Goal: Information Seeking & Learning: Learn about a topic

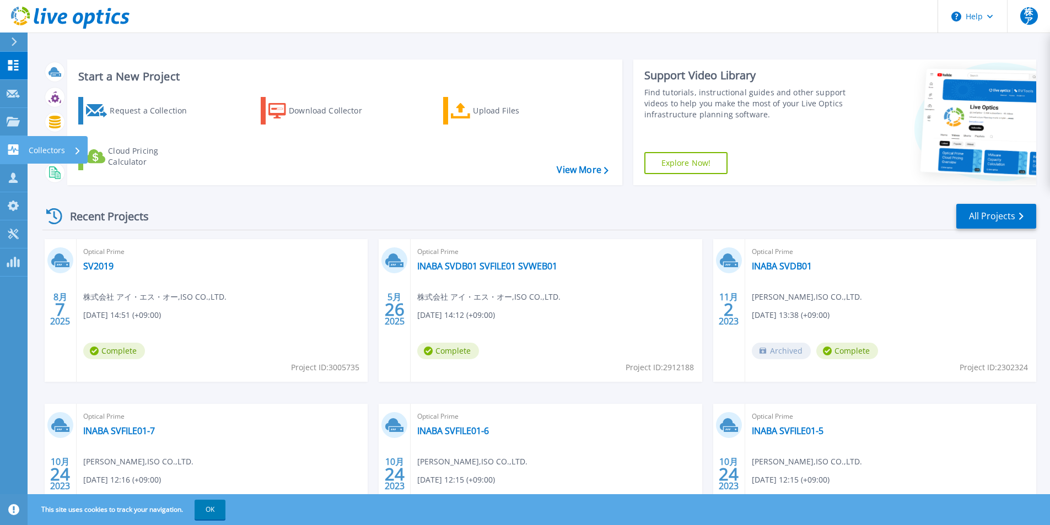
click at [10, 159] on link "Collectors Collectors" at bounding box center [14, 150] width 28 height 28
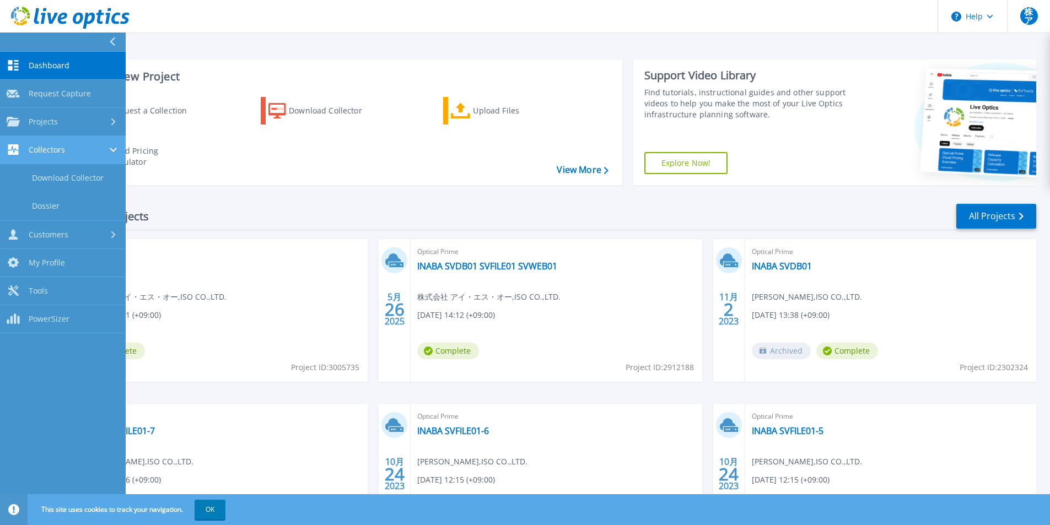
click at [34, 153] on span "Collectors" at bounding box center [47, 150] width 36 height 10
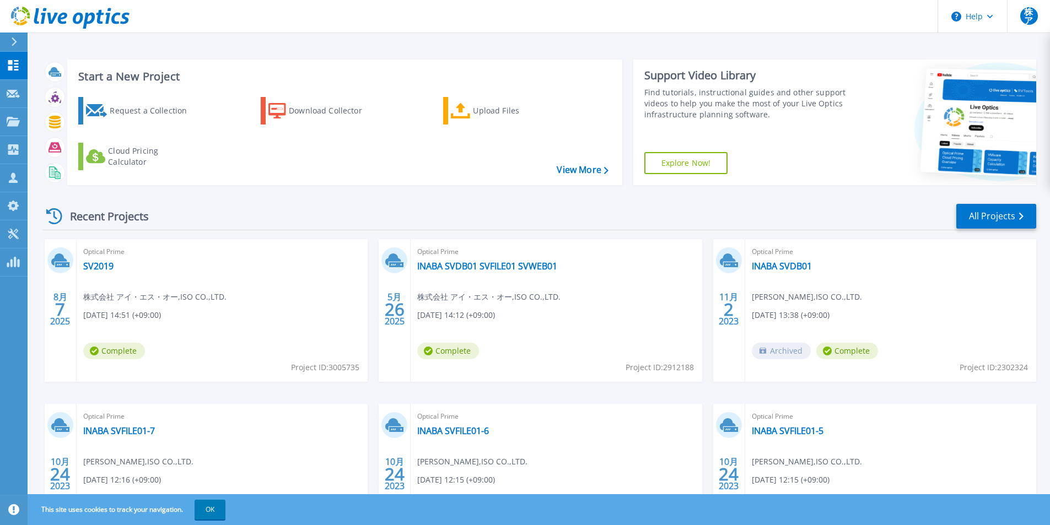
click at [277, 226] on div "Recent Projects All Projects" at bounding box center [538, 217] width 993 height 28
click at [90, 265] on link "SV2019" at bounding box center [98, 266] width 30 height 11
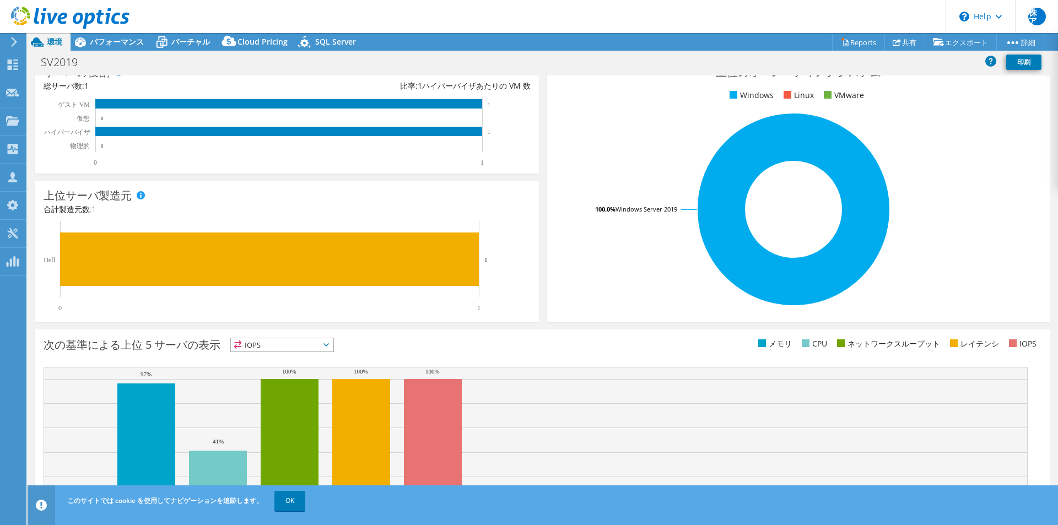
scroll to position [210, 0]
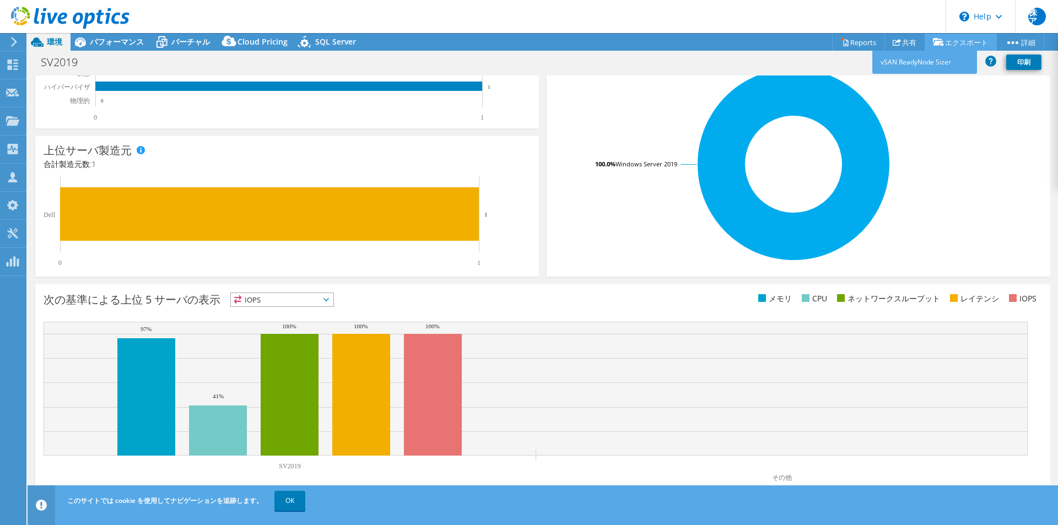
click at [959, 41] on link "エクスポート" at bounding box center [961, 42] width 72 height 17
click at [865, 36] on link "Reports" at bounding box center [858, 42] width 53 height 17
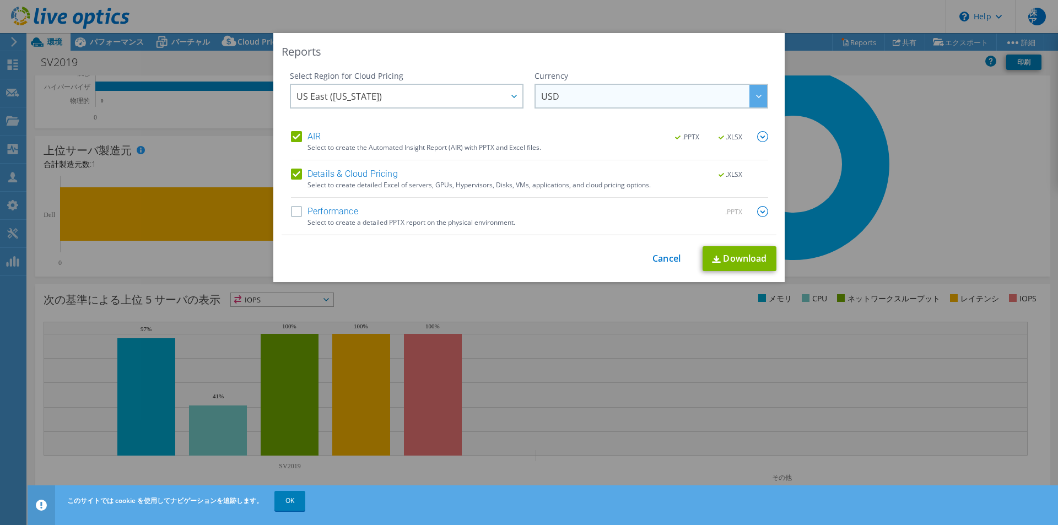
click at [590, 99] on span "USD" at bounding box center [654, 96] width 226 height 23
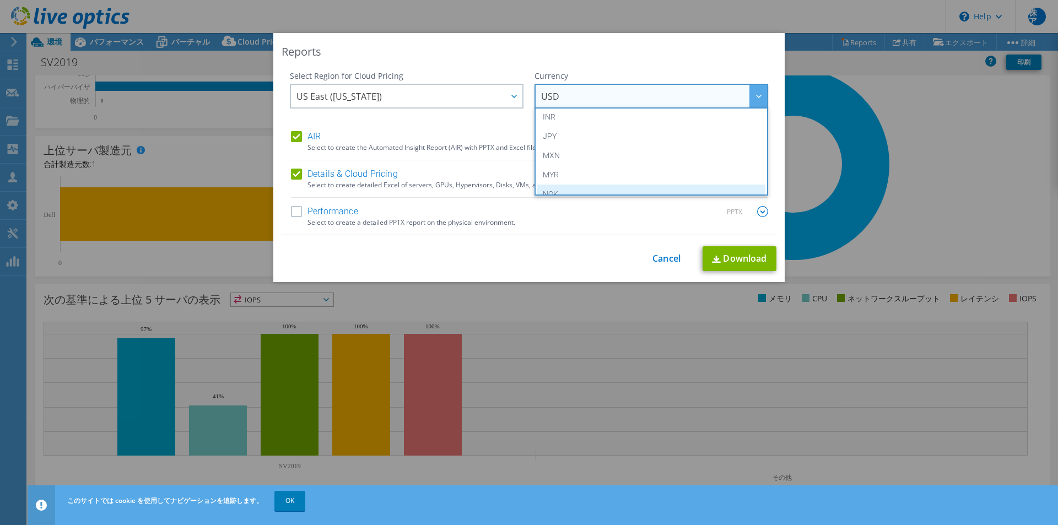
scroll to position [179, 0]
click at [588, 186] on li "JPY" at bounding box center [651, 191] width 228 height 19
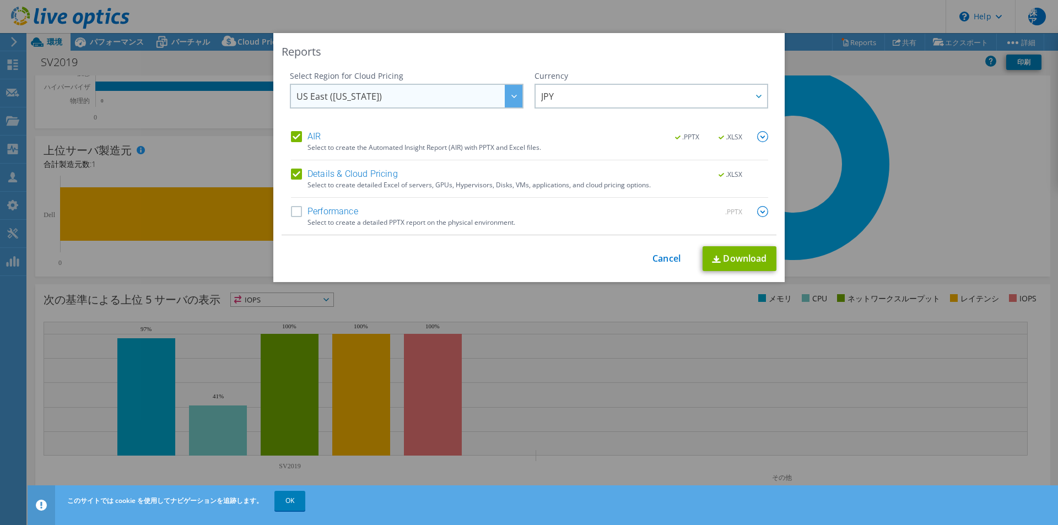
click at [505, 96] on div at bounding box center [514, 96] width 18 height 23
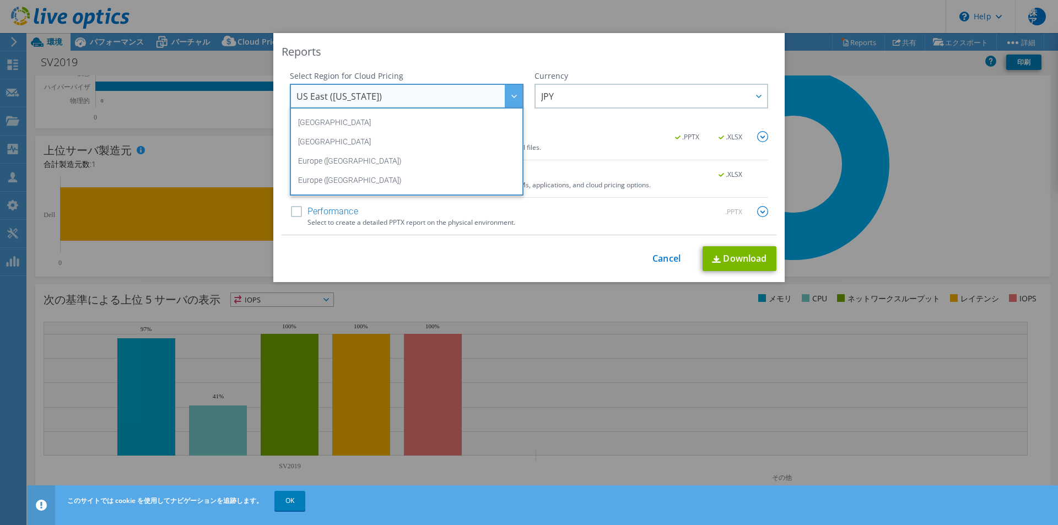
scroll to position [39, 0]
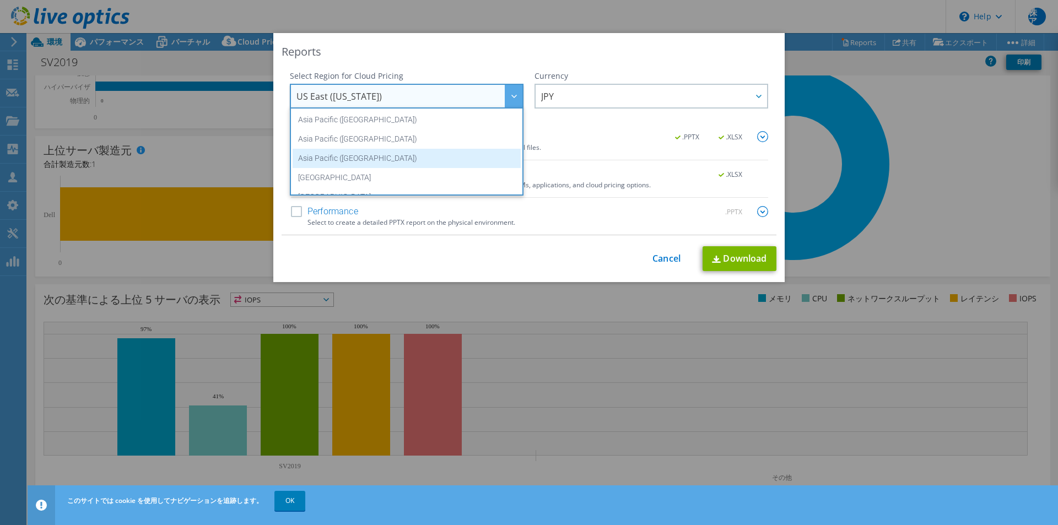
click at [433, 155] on li "Asia Pacific (Tokyo)" at bounding box center [407, 158] width 228 height 19
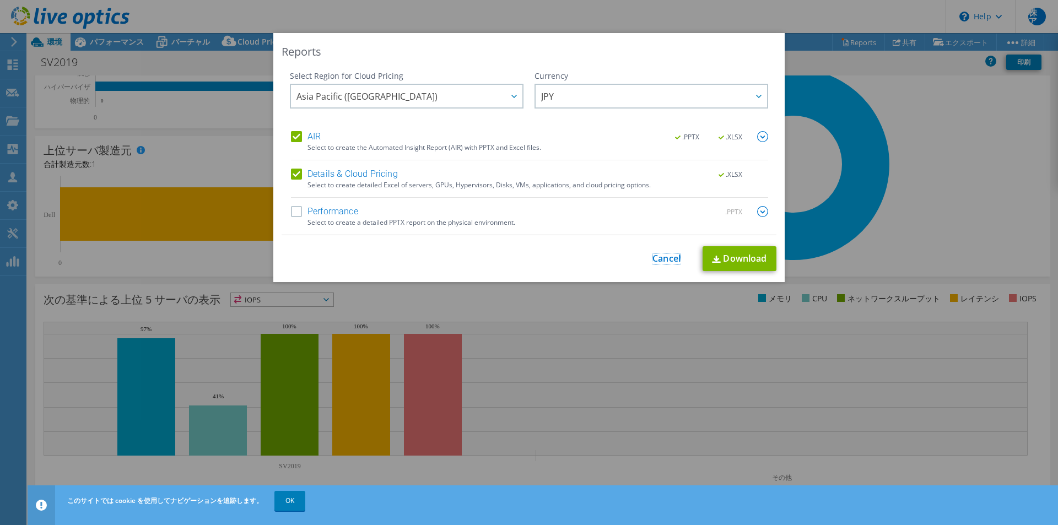
click at [658, 262] on link "Cancel" at bounding box center [666, 258] width 28 height 10
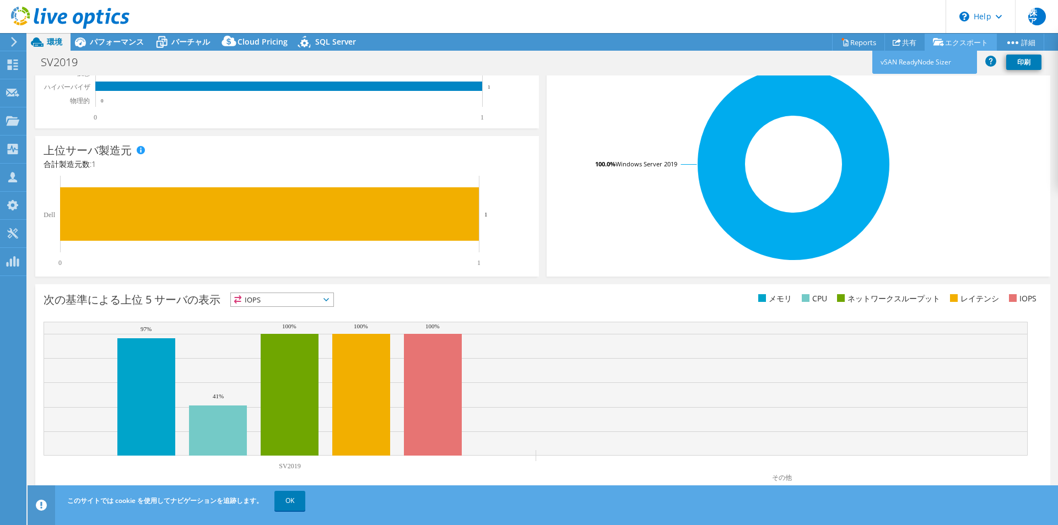
click at [967, 43] on link "エクスポート" at bounding box center [961, 42] width 72 height 17
click at [896, 68] on link "vSAN ReadyNode Sizer" at bounding box center [924, 62] width 105 height 23
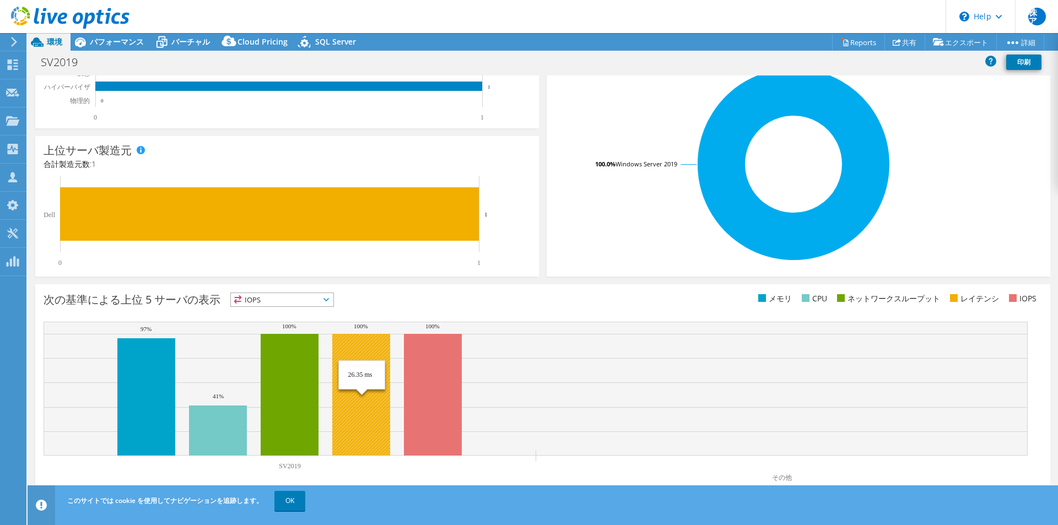
click at [358, 388] on rect at bounding box center [361, 395] width 58 height 122
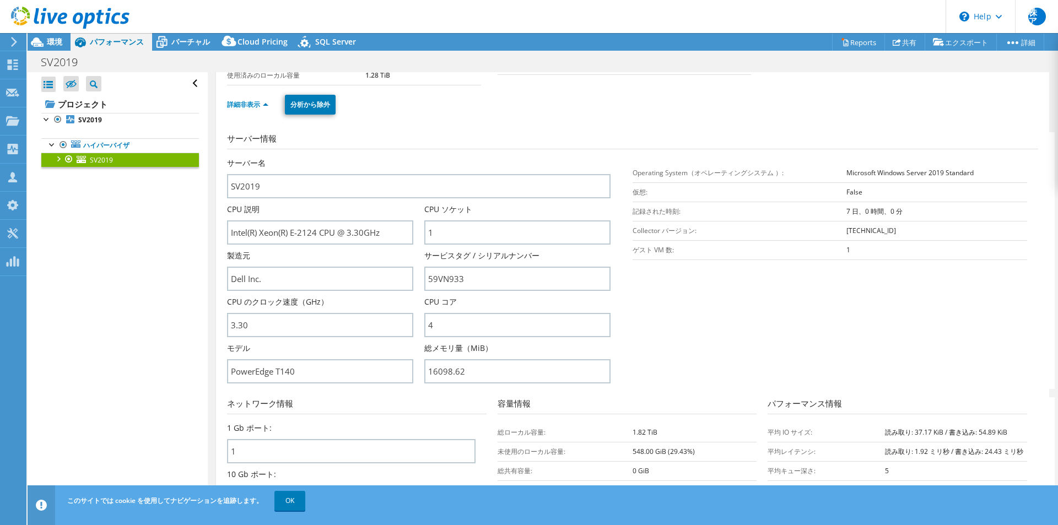
scroll to position [0, 0]
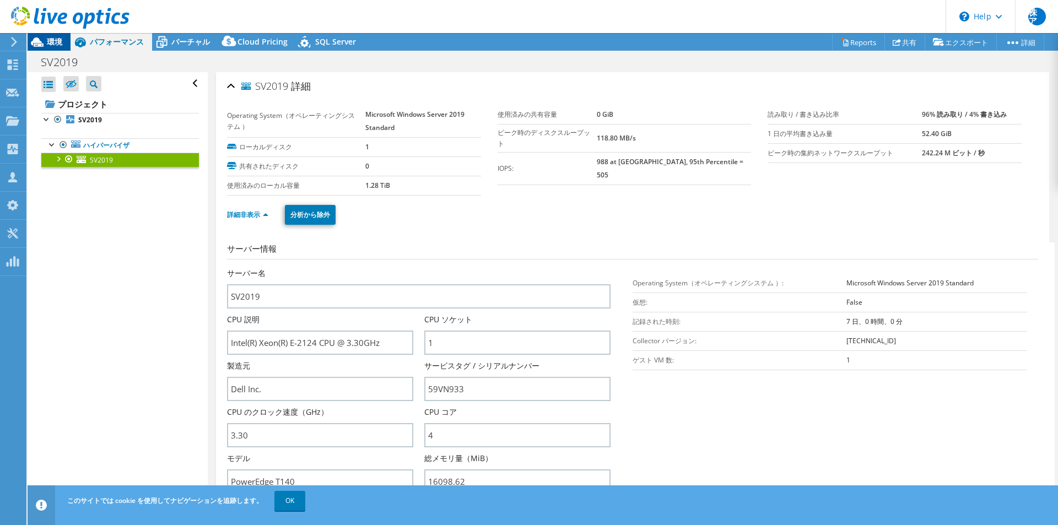
click at [67, 41] on div "環境" at bounding box center [49, 42] width 43 height 18
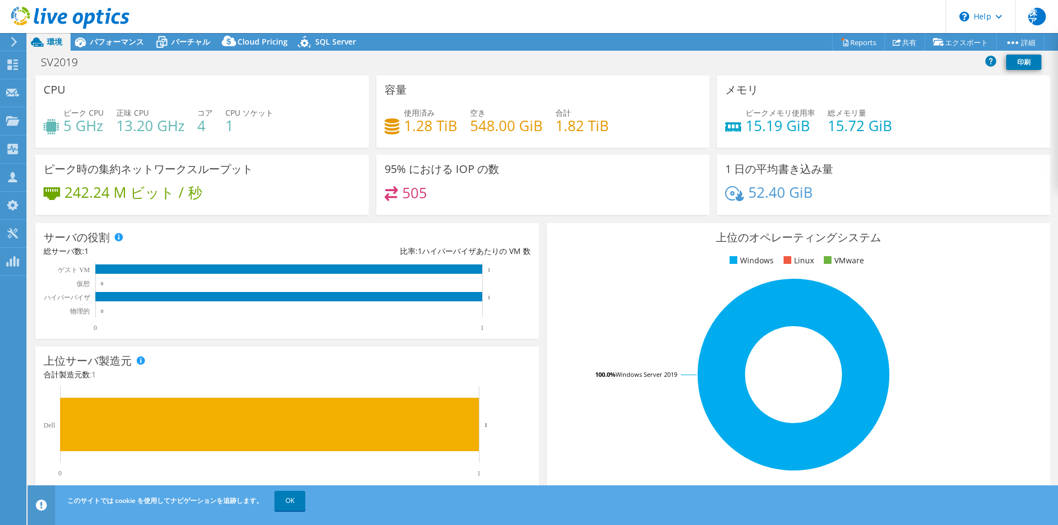
click at [547, 327] on div "上位のオペレーティングシステム Windows Linux VMware 100.0% Windows Server 2019" at bounding box center [799, 355] width 504 height 264
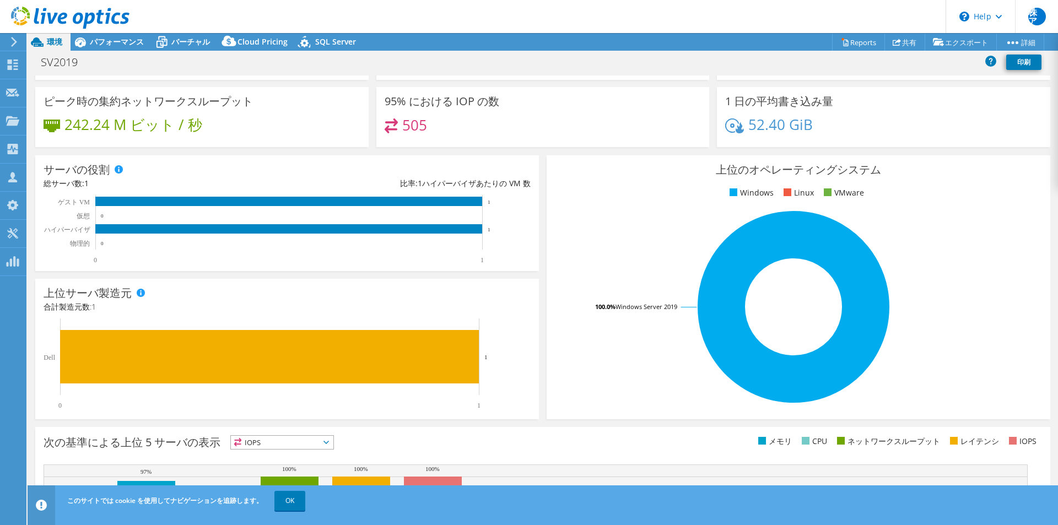
scroll to position [57, 0]
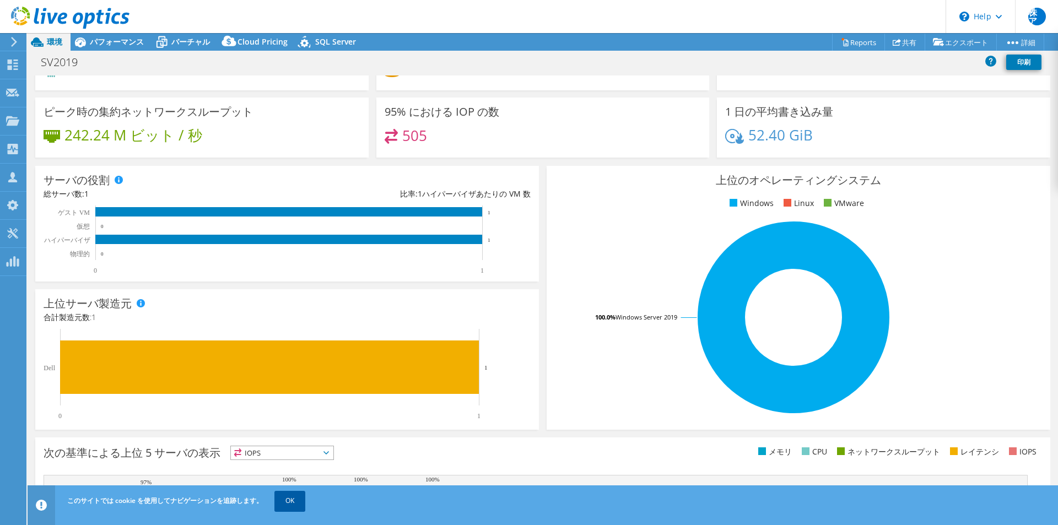
click at [279, 502] on link "OK" at bounding box center [289, 501] width 31 height 20
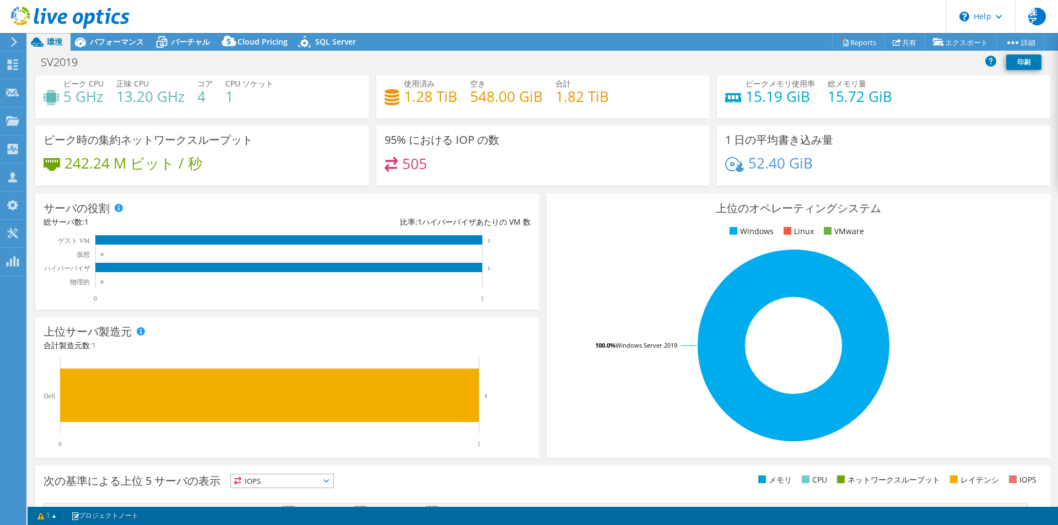
scroll to position [0, 0]
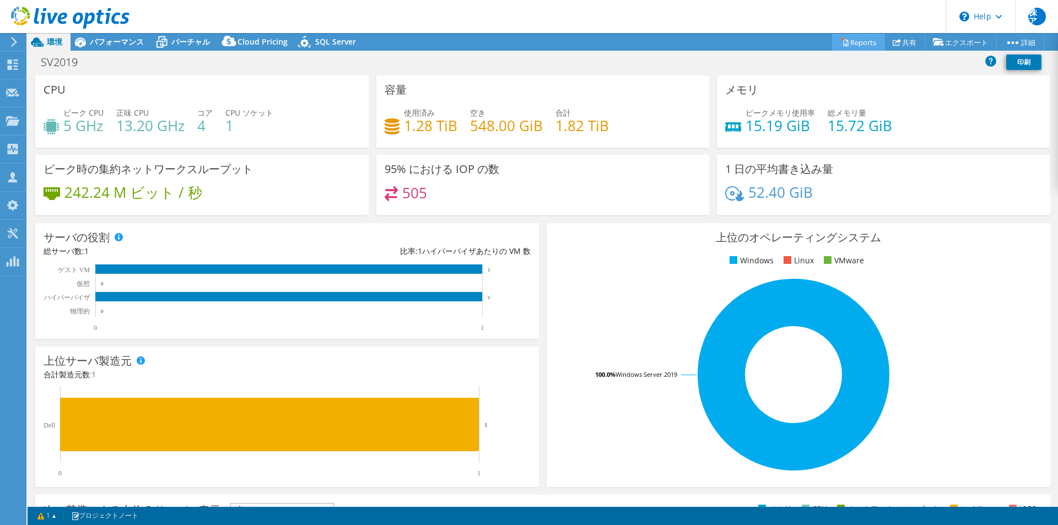
click at [850, 39] on link "Reports" at bounding box center [858, 42] width 53 height 17
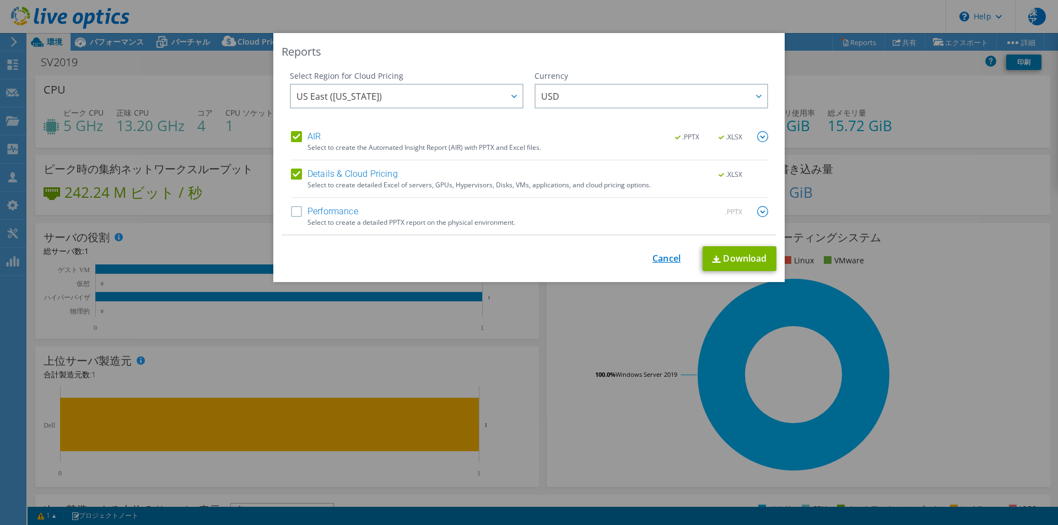
click at [652, 256] on link "Cancel" at bounding box center [666, 258] width 28 height 10
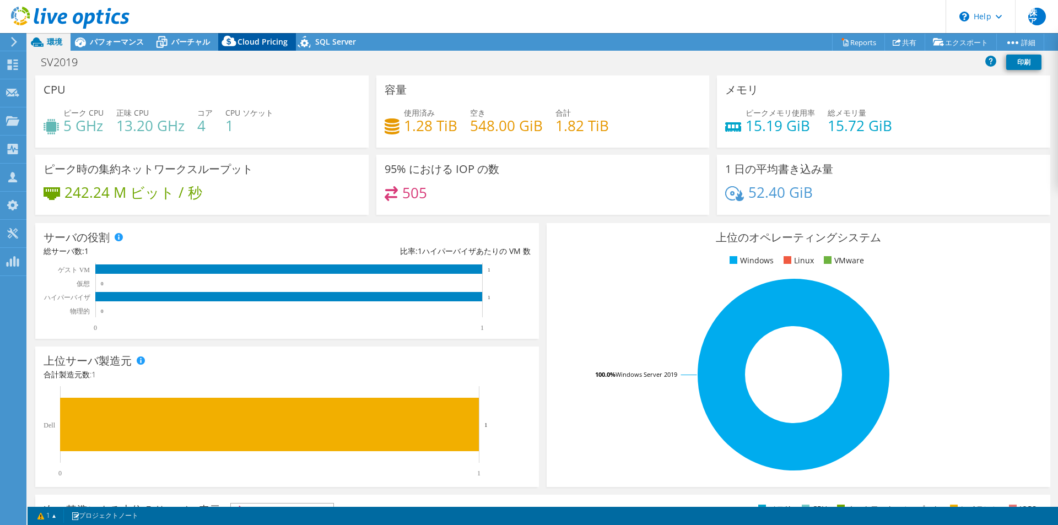
click at [273, 40] on span "Cloud Pricing" at bounding box center [262, 41] width 50 height 10
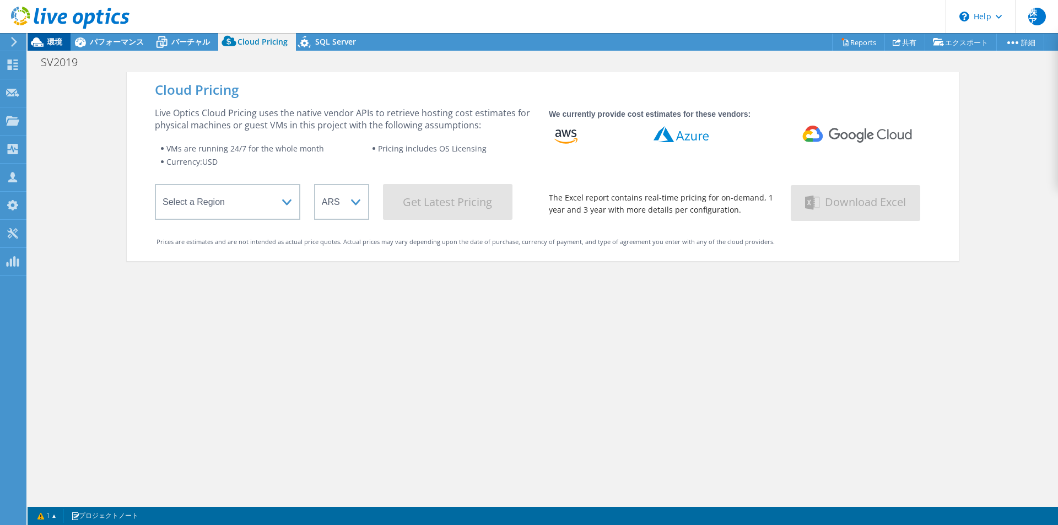
click at [47, 48] on div "環境" at bounding box center [49, 42] width 43 height 18
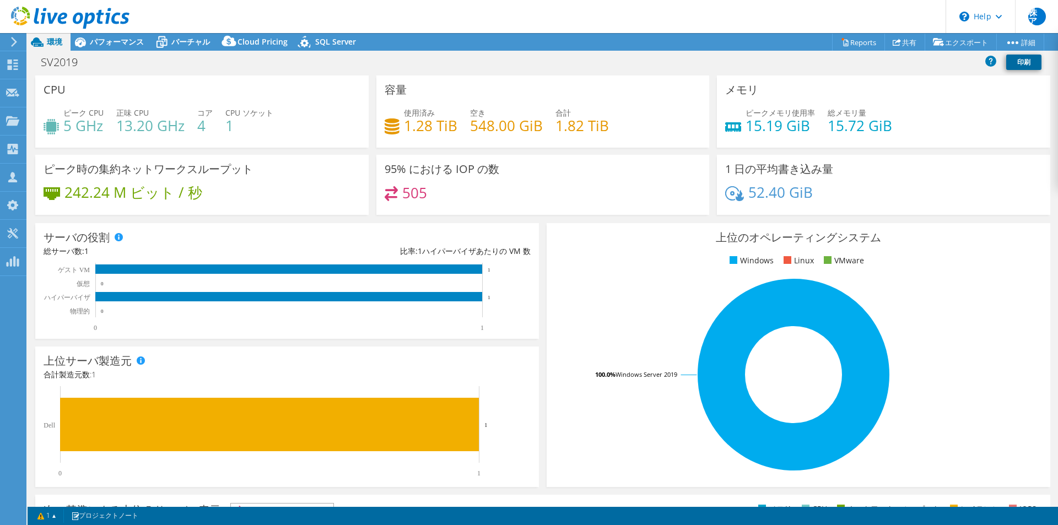
click at [1006, 64] on link "印刷" at bounding box center [1023, 62] width 35 height 15
click at [940, 42] on link "エクスポート" at bounding box center [961, 42] width 72 height 17
click at [932, 67] on link "vSAN ReadyNode Sizer" at bounding box center [924, 62] width 105 height 23
click at [862, 40] on link "Reports" at bounding box center [858, 42] width 53 height 17
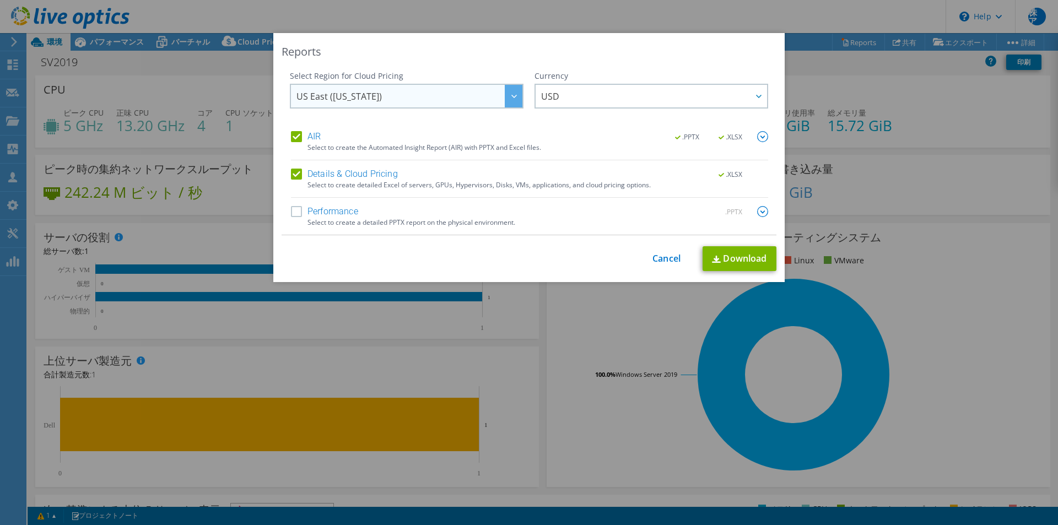
click at [425, 105] on span "US East (Virginia)" at bounding box center [409, 96] width 226 height 23
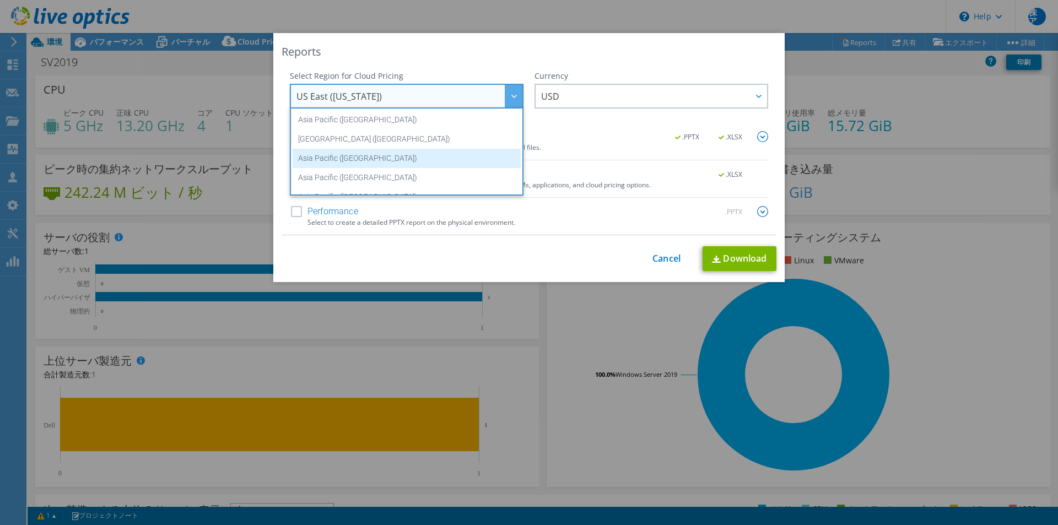
scroll to position [55, 0]
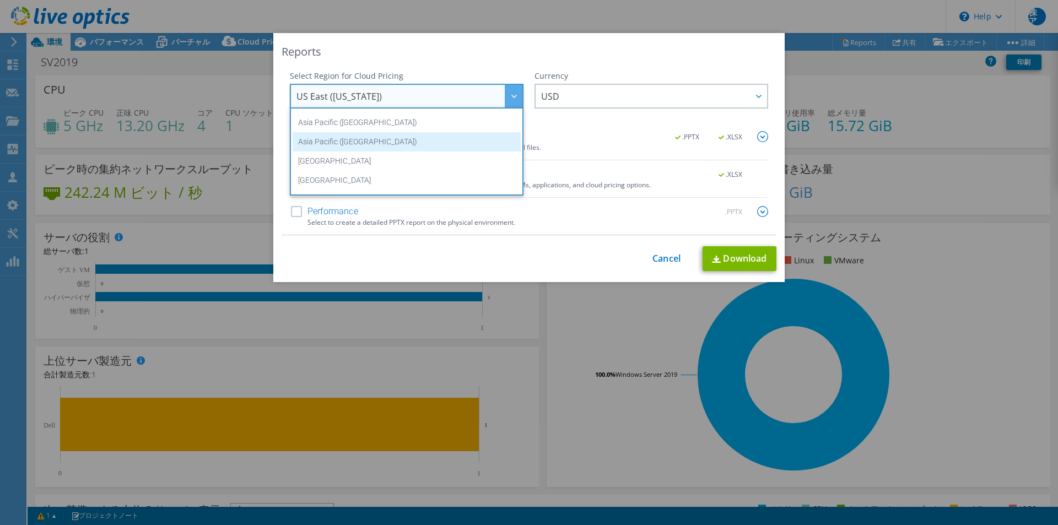
click at [399, 145] on li "Asia Pacific (Tokyo)" at bounding box center [407, 141] width 228 height 19
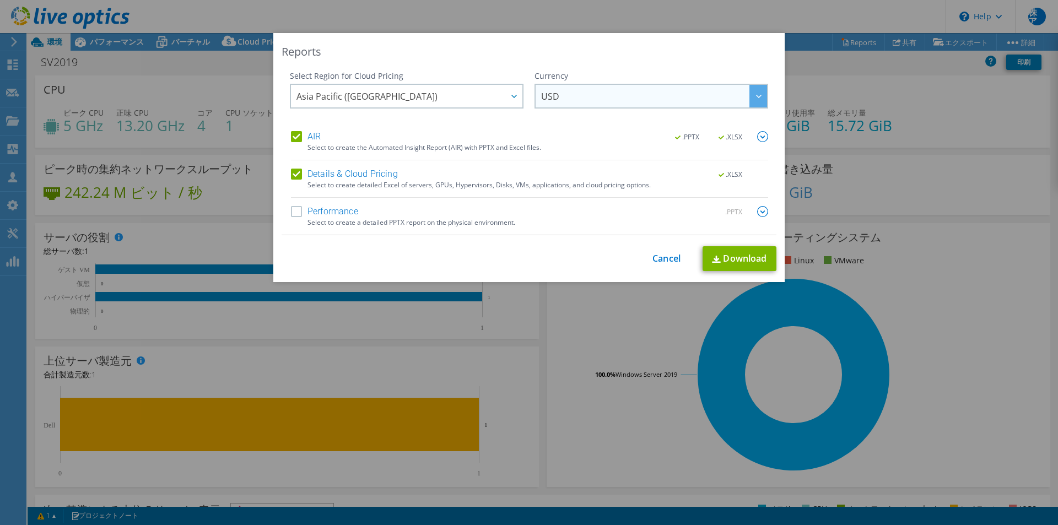
click at [578, 102] on span "USD" at bounding box center [654, 96] width 226 height 23
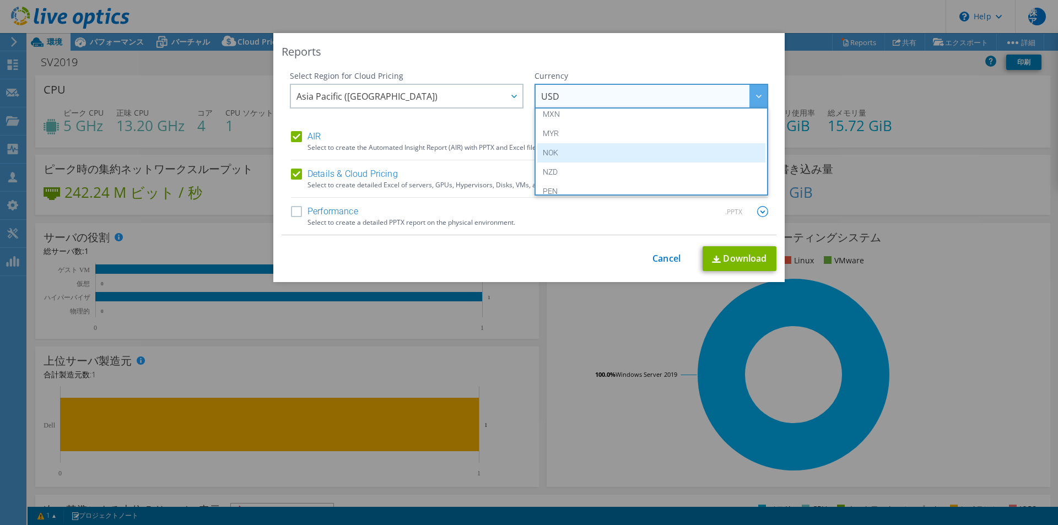
scroll to position [220, 0]
click at [586, 151] on li "JPY" at bounding box center [651, 149] width 228 height 19
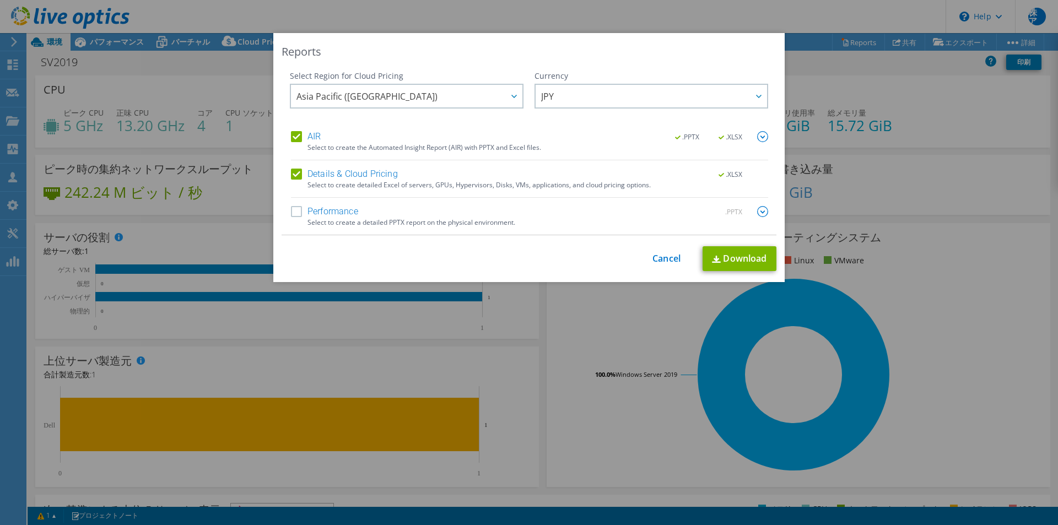
click at [321, 213] on label "Performance" at bounding box center [324, 211] width 67 height 11
click at [0, 0] on input "Performance" at bounding box center [0, 0] width 0 height 0
click at [758, 253] on link "Download" at bounding box center [739, 258] width 74 height 25
click at [652, 257] on link "Cancel" at bounding box center [666, 258] width 28 height 10
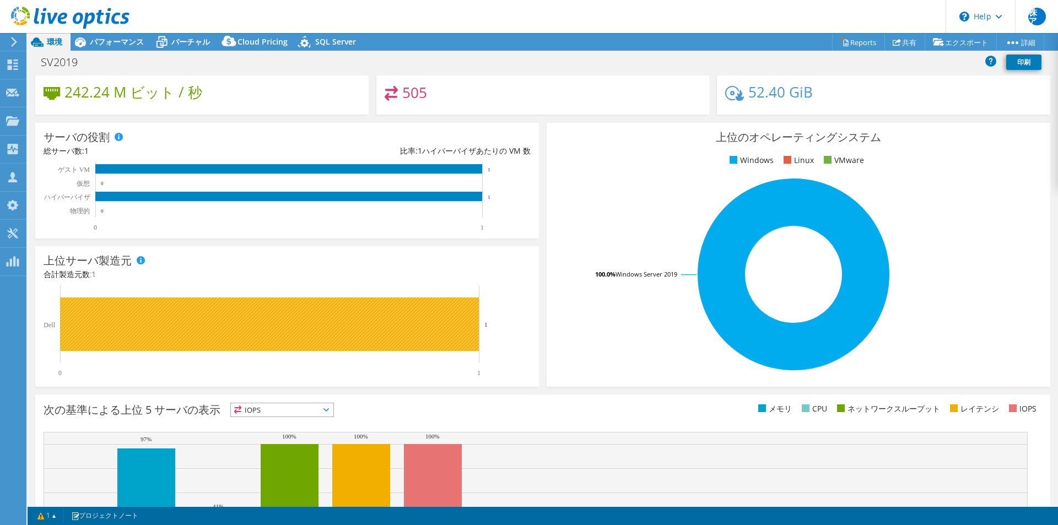
scroll to position [0, 0]
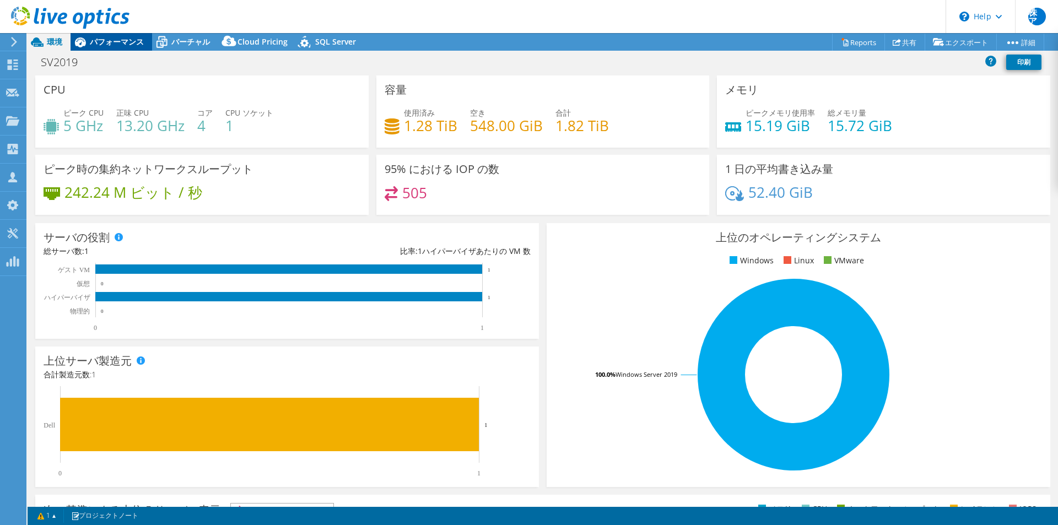
click at [120, 39] on span "パフォーマンス" at bounding box center [117, 41] width 54 height 10
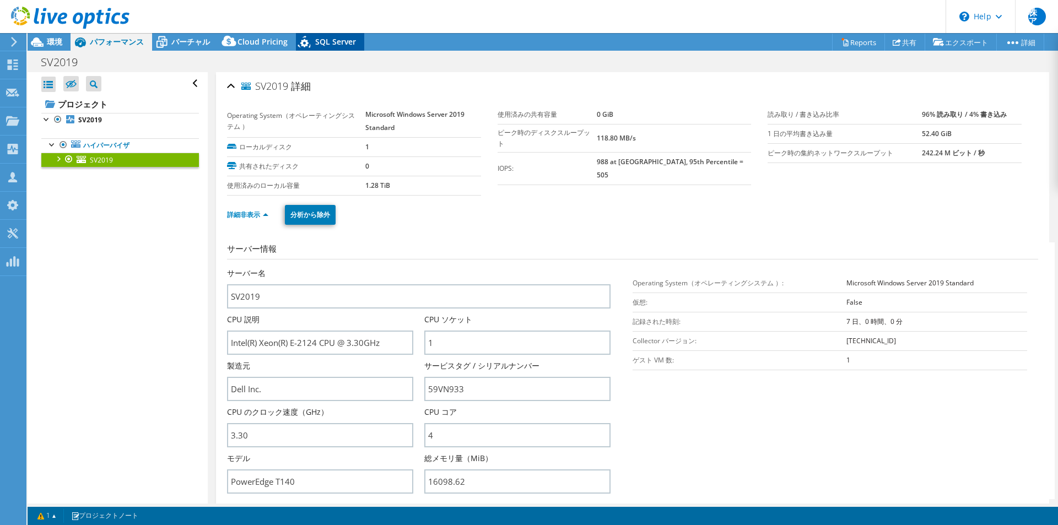
click at [347, 39] on span "SQL Server" at bounding box center [335, 41] width 41 height 10
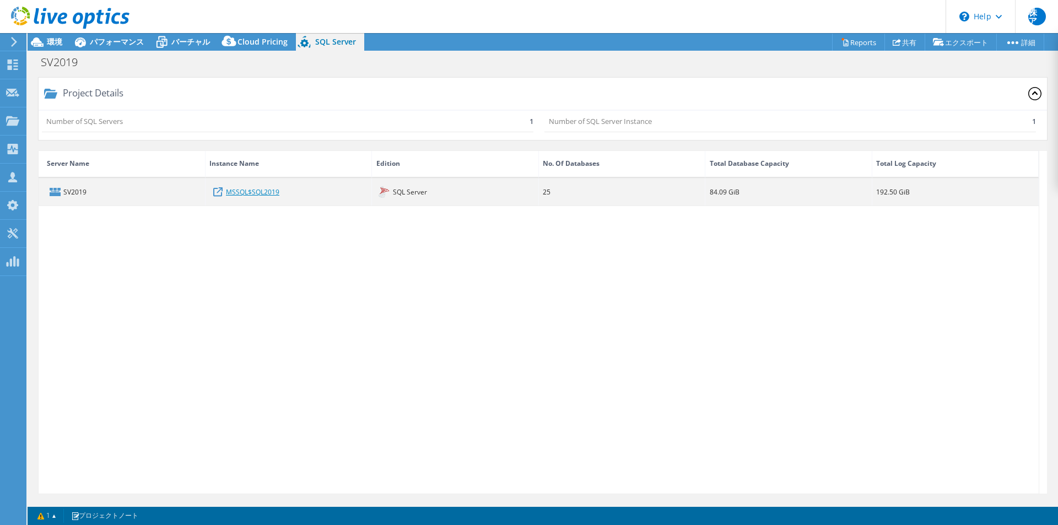
click at [267, 191] on link "MSSQL$SQL2019" at bounding box center [252, 192] width 53 height 12
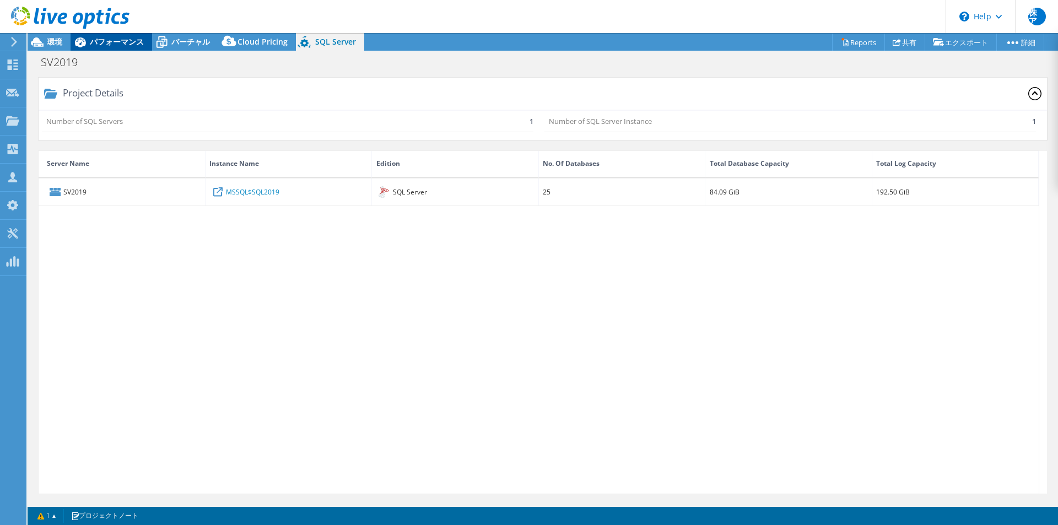
click at [139, 40] on span "パフォーマンス" at bounding box center [117, 41] width 54 height 10
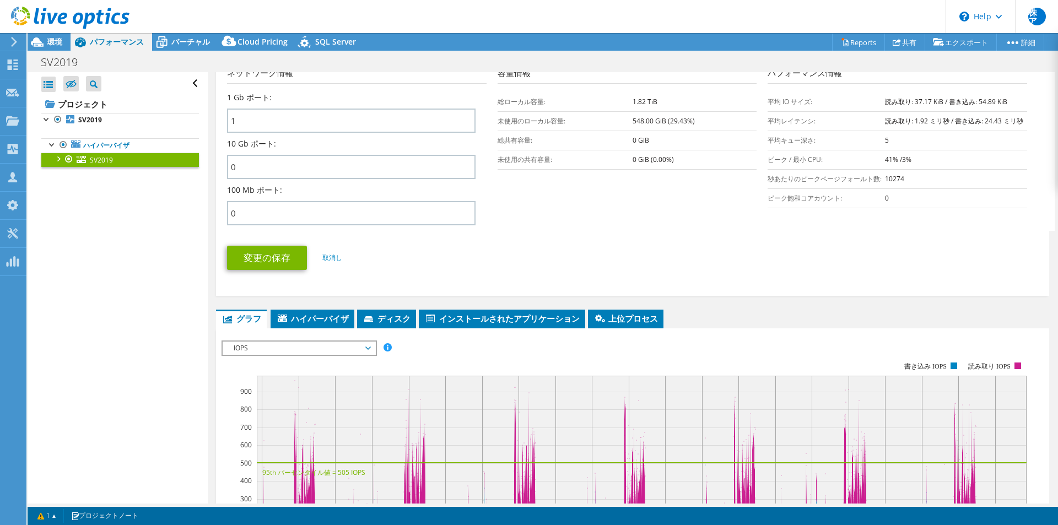
scroll to position [551, 0]
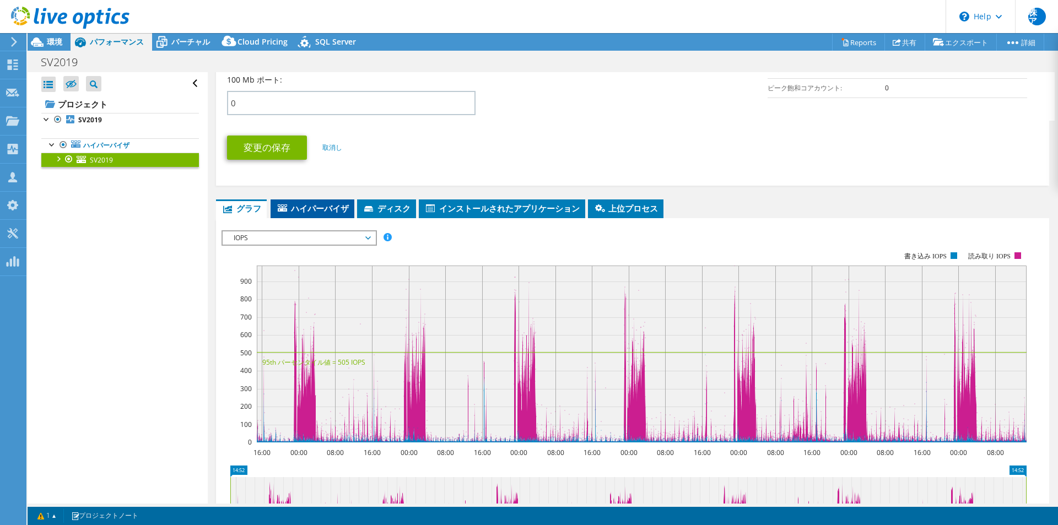
click at [350, 209] on li "ハイパーバイザ" at bounding box center [313, 208] width 84 height 19
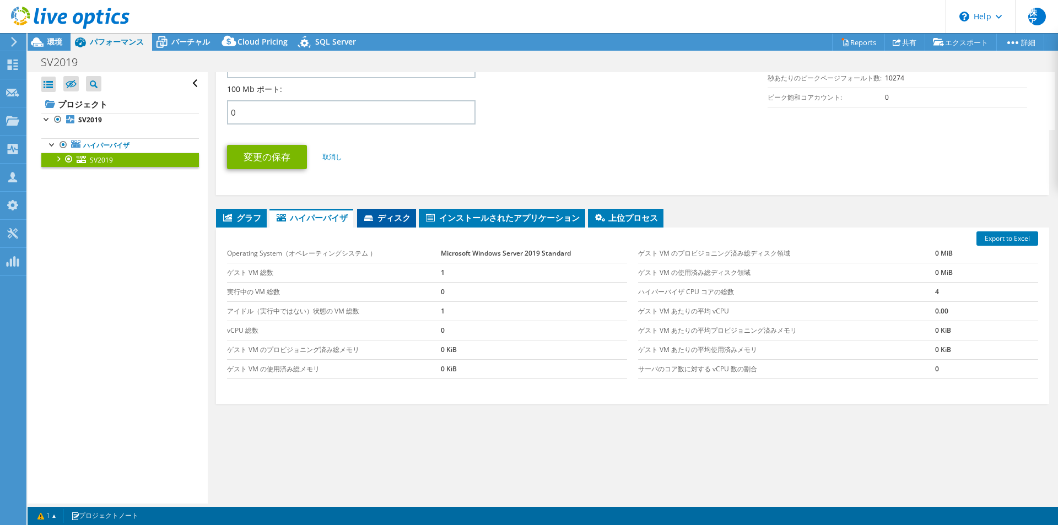
click at [392, 215] on span "ディスク" at bounding box center [387, 217] width 48 height 11
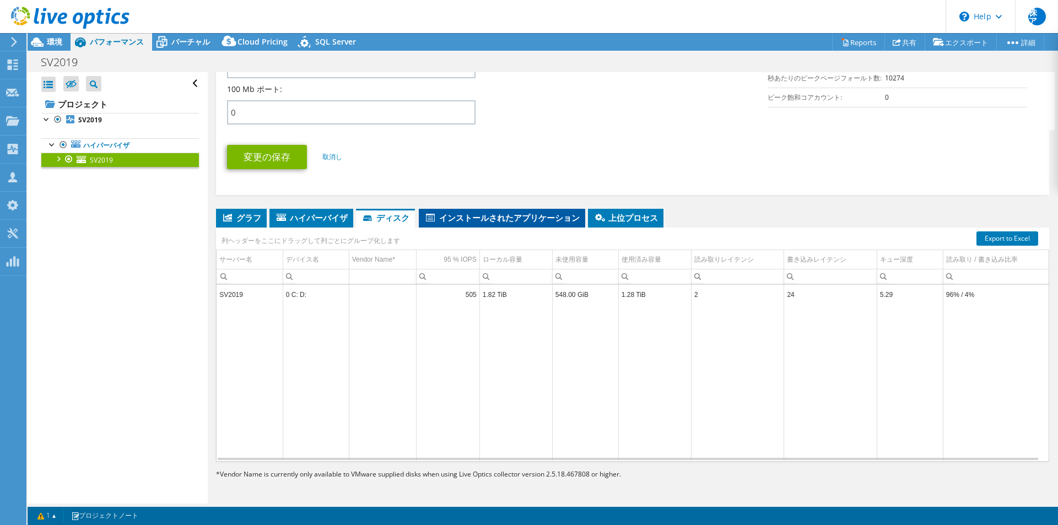
click at [457, 217] on span "インストールされたアプリケーション" at bounding box center [501, 217] width 155 height 11
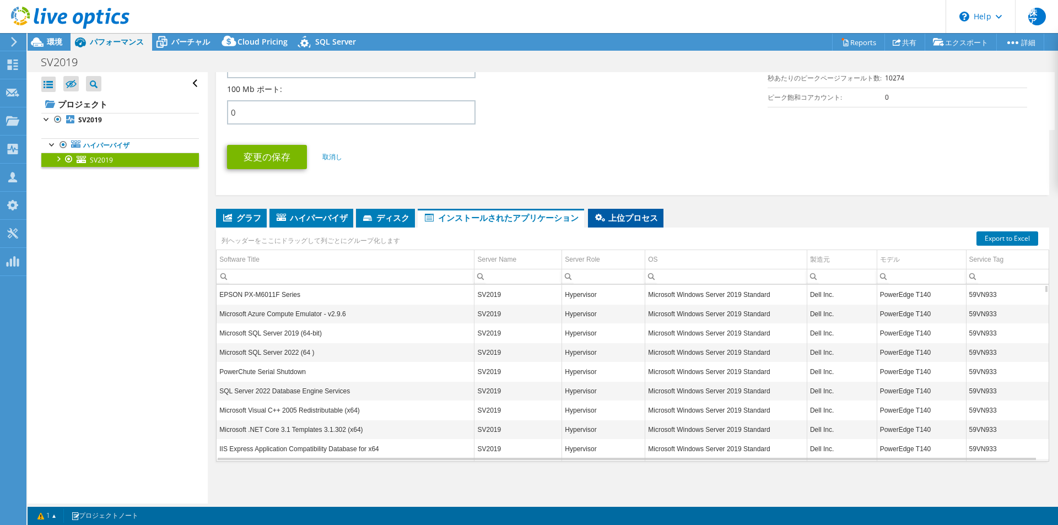
click at [599, 223] on span "上位プロセス" at bounding box center [625, 217] width 64 height 11
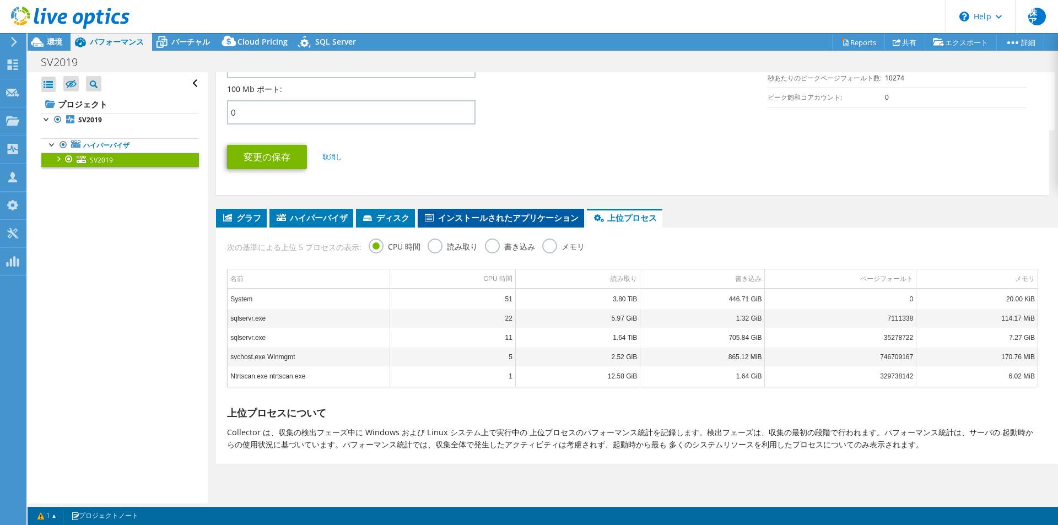
click at [570, 221] on span "インストールされたアプリケーション" at bounding box center [500, 217] width 155 height 11
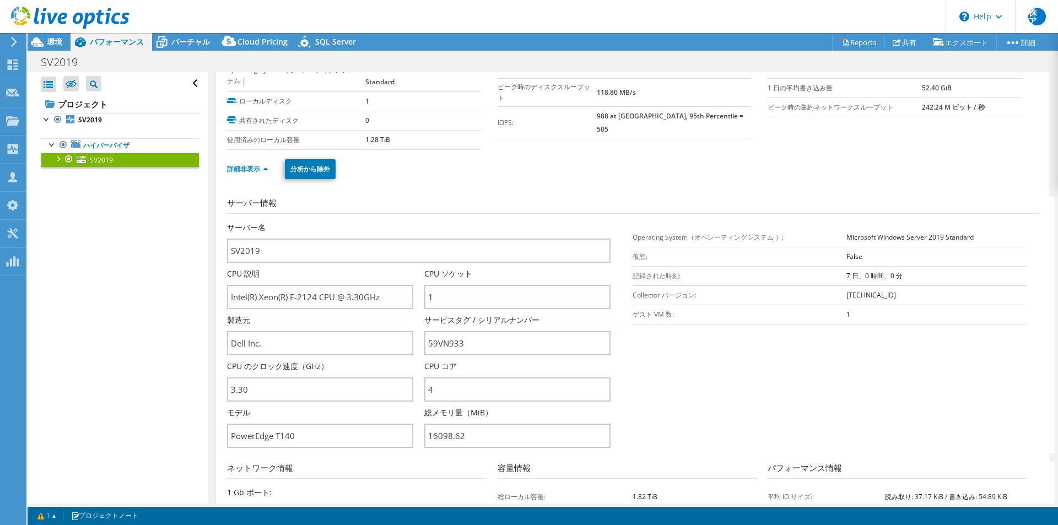
scroll to position [0, 0]
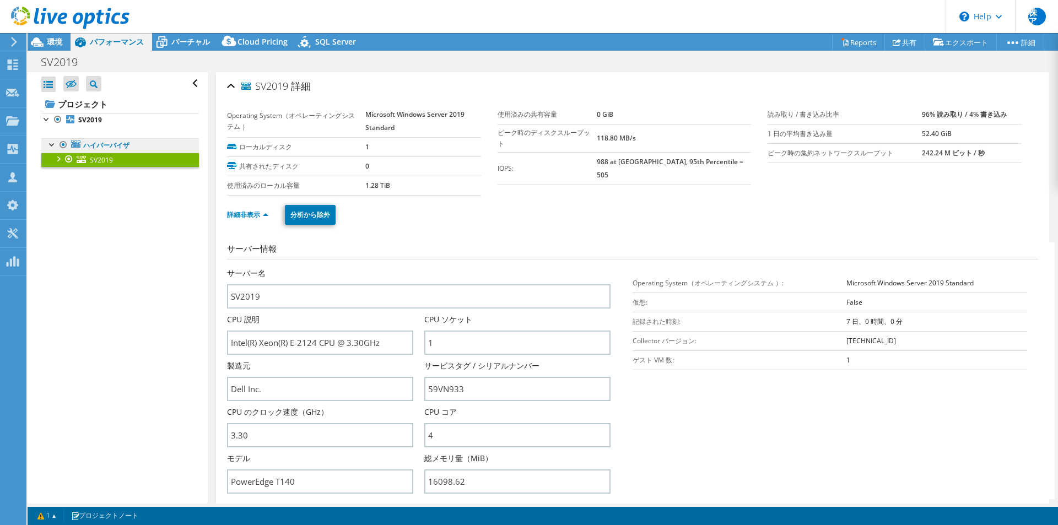
click at [125, 142] on link "ハイパーバイザ" at bounding box center [120, 145] width 158 height 14
click at [100, 118] on b "SV2019" at bounding box center [90, 119] width 24 height 9
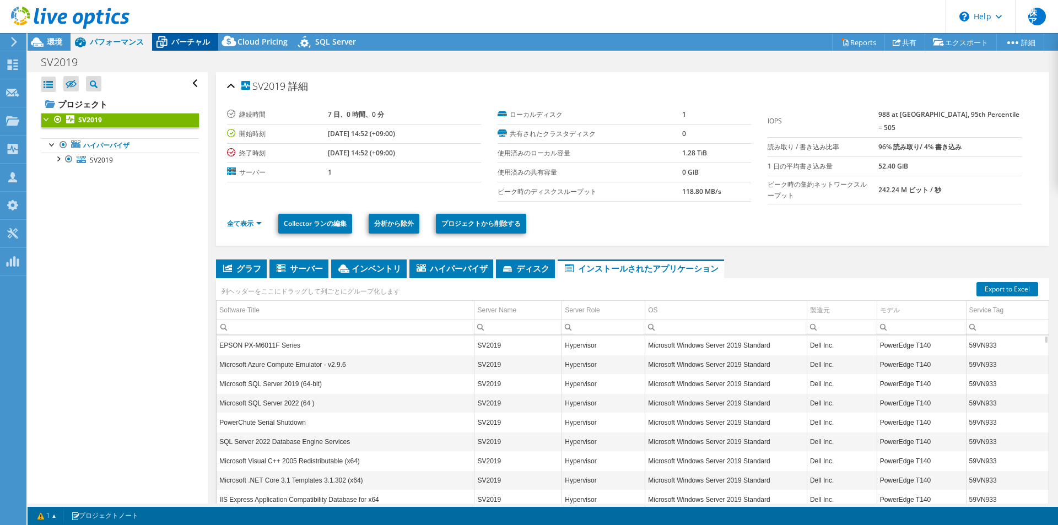
click at [193, 44] on span "バーチャル" at bounding box center [190, 41] width 39 height 10
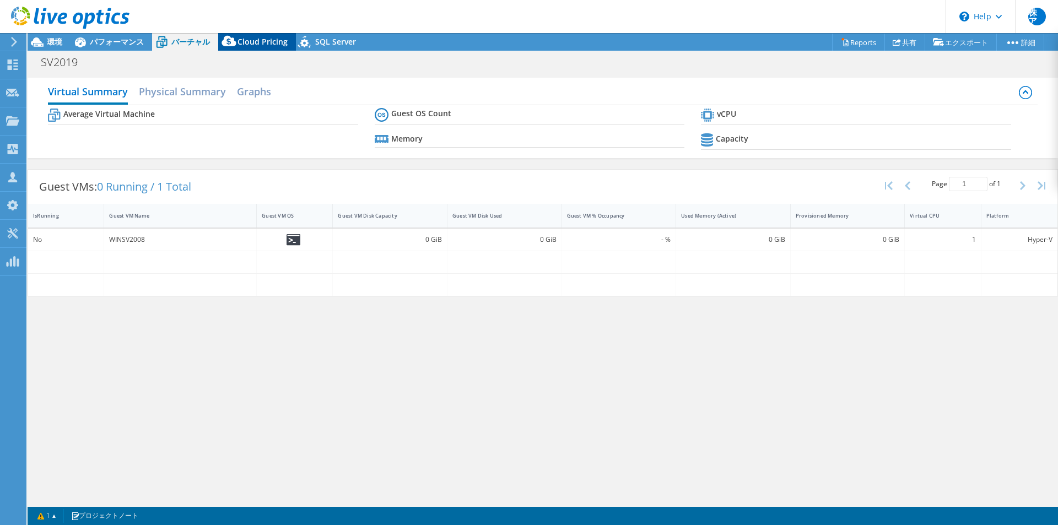
click at [232, 44] on icon at bounding box center [228, 41] width 14 height 10
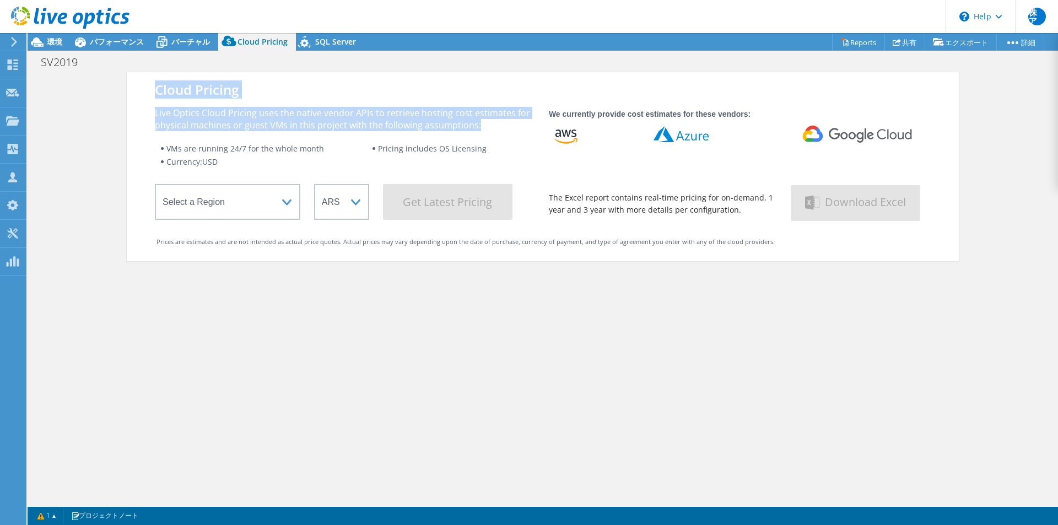
drag, startPoint x: 148, startPoint y: 89, endPoint x: 491, endPoint y: 125, distance: 345.2
click at [491, 125] on div "Cloud Pricing Live Optics Cloud Pricing uses the native vendor APIs to retrieve…" at bounding box center [543, 166] width 832 height 189
copy div "Cloud Pricing Live Optics Cloud Pricing uses the native vendor APIs to retrieve…"
click at [326, 39] on span "SQL Server" at bounding box center [335, 41] width 41 height 10
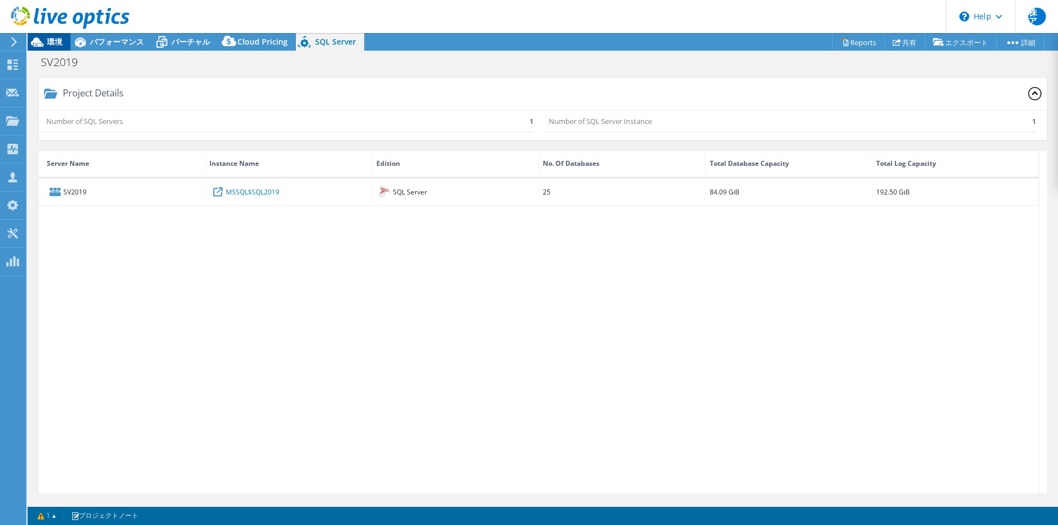
click at [65, 38] on div "環境" at bounding box center [49, 42] width 43 height 18
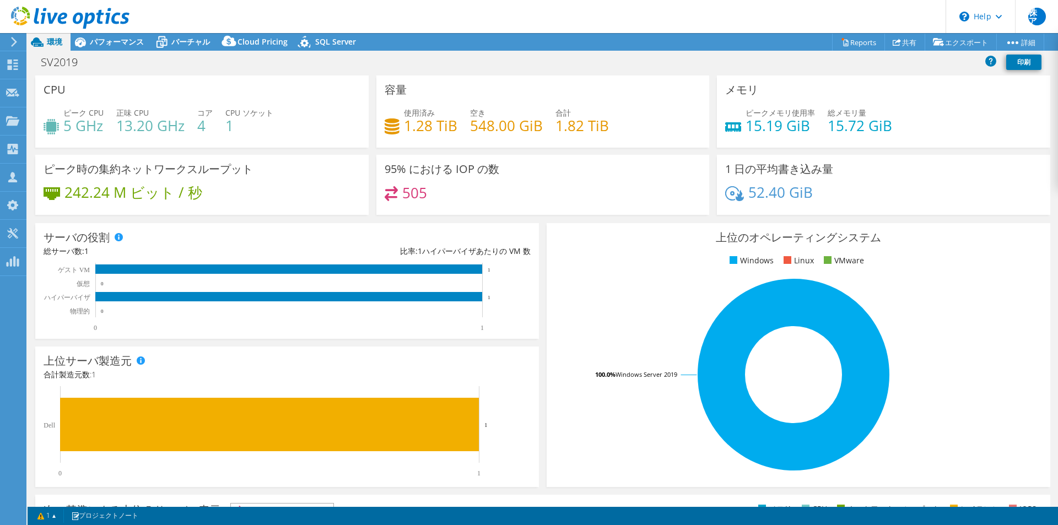
click at [767, 125] on h4 "15.19 GiB" at bounding box center [779, 126] width 69 height 12
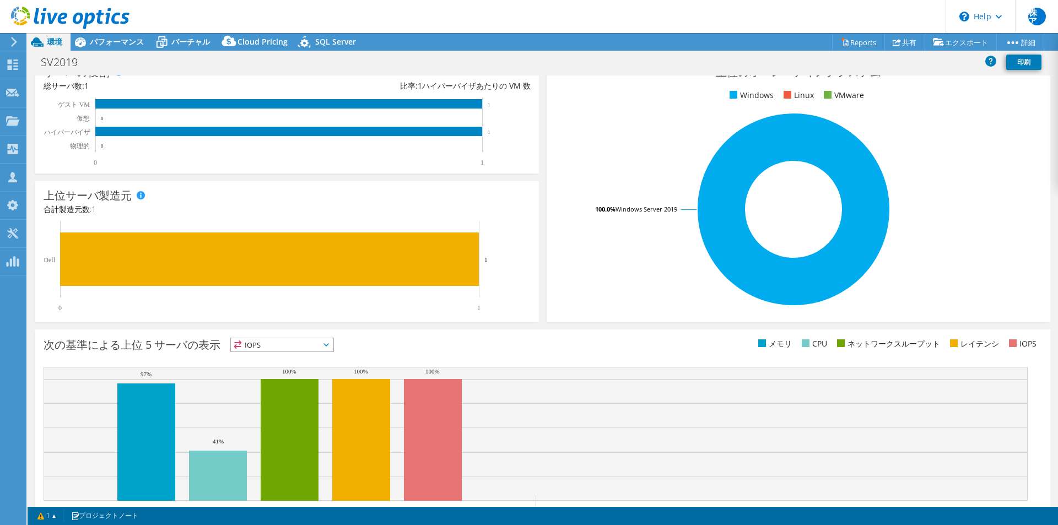
scroll to position [210, 0]
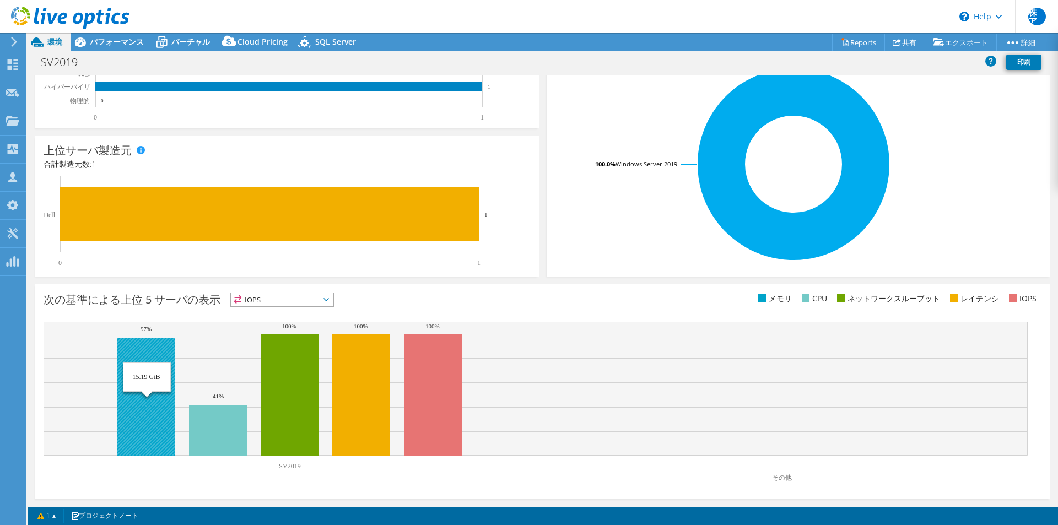
click at [156, 371] on rect at bounding box center [146, 396] width 58 height 117
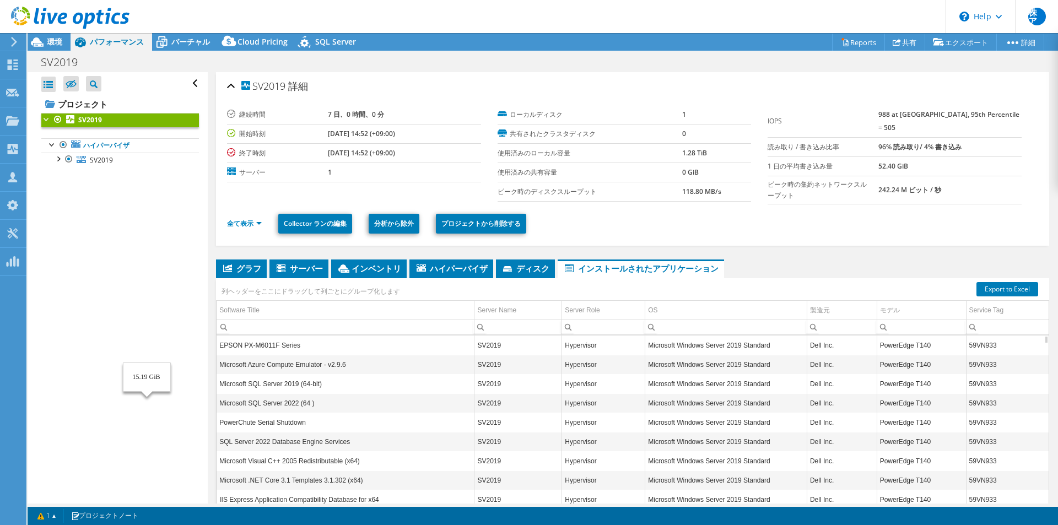
scroll to position [0, 0]
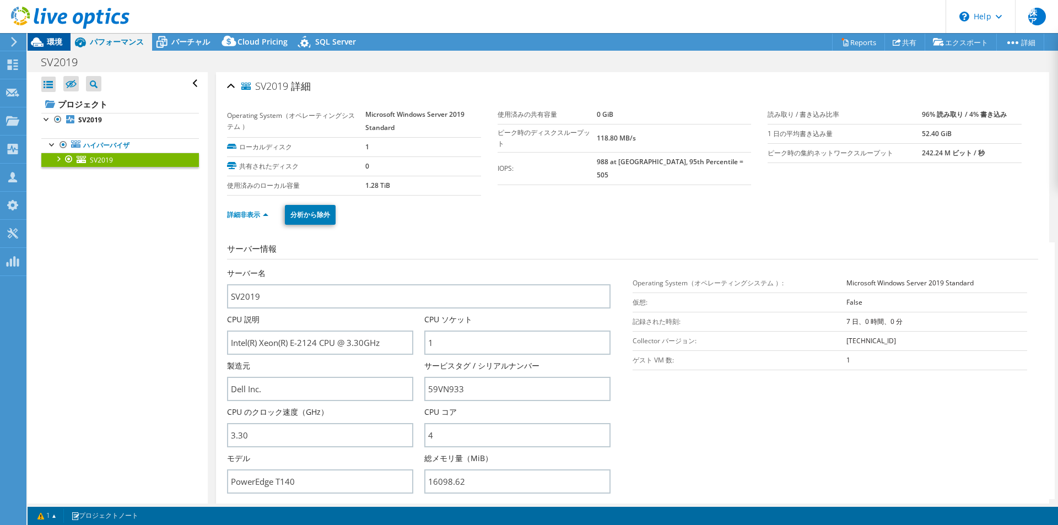
click at [68, 41] on div "環境" at bounding box center [49, 42] width 43 height 18
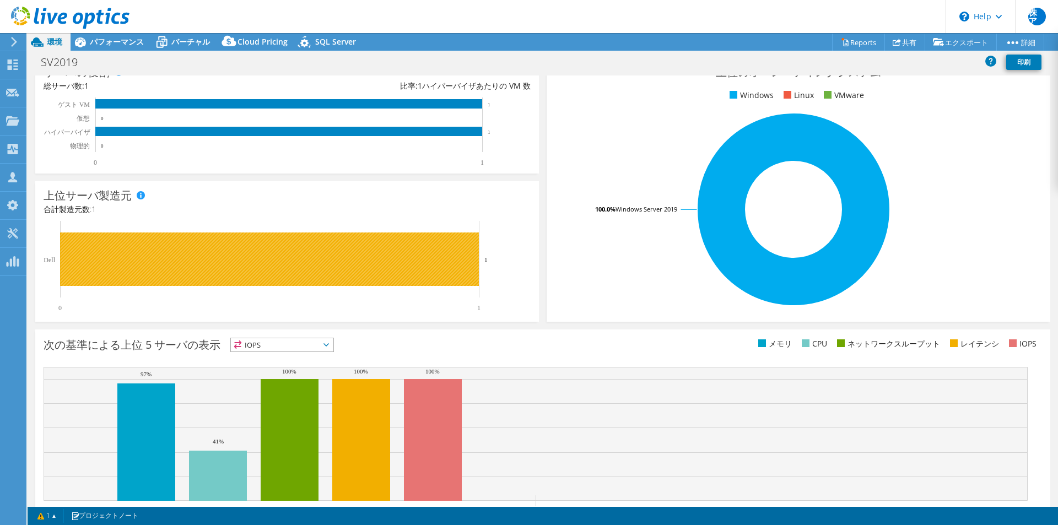
scroll to position [210, 0]
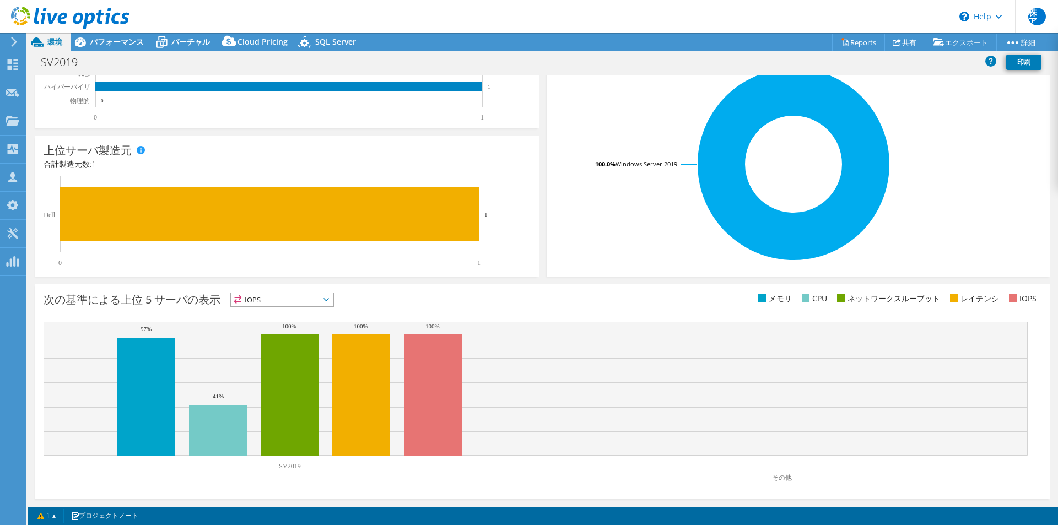
click at [290, 468] on text "SV2019" at bounding box center [289, 466] width 21 height 8
click at [156, 375] on rect at bounding box center [146, 396] width 58 height 117
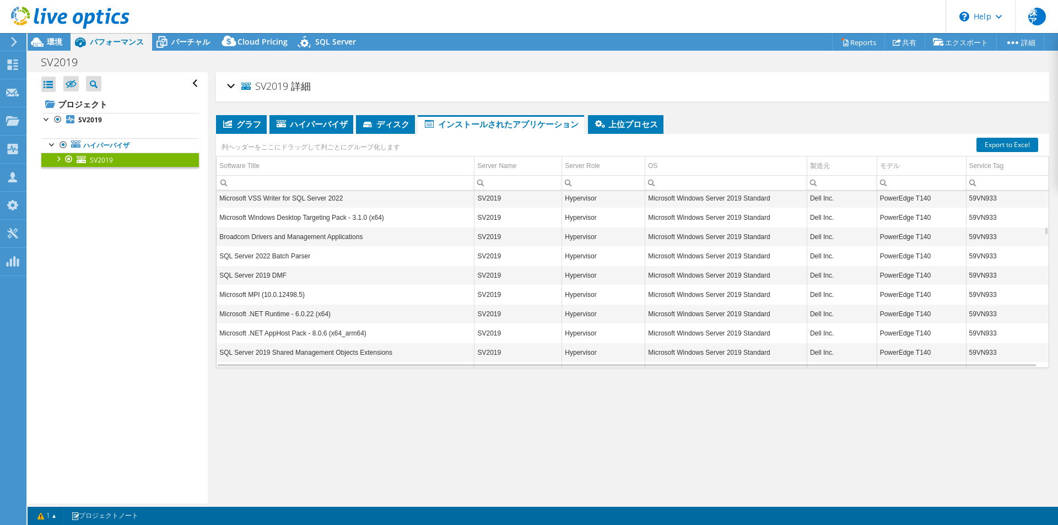
scroll to position [1322, 0]
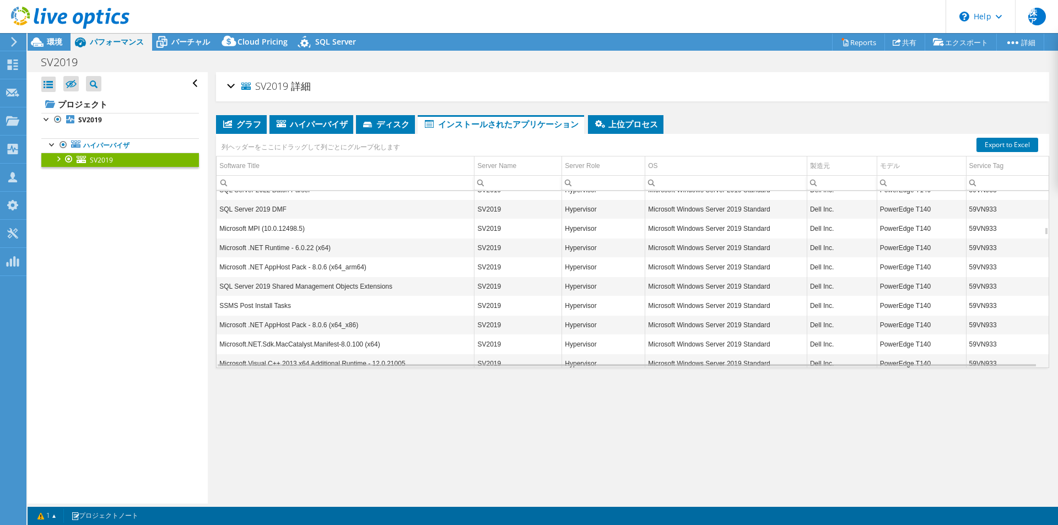
click at [60, 161] on div at bounding box center [57, 158] width 11 height 11
click at [377, 123] on span "ディスク" at bounding box center [385, 123] width 48 height 11
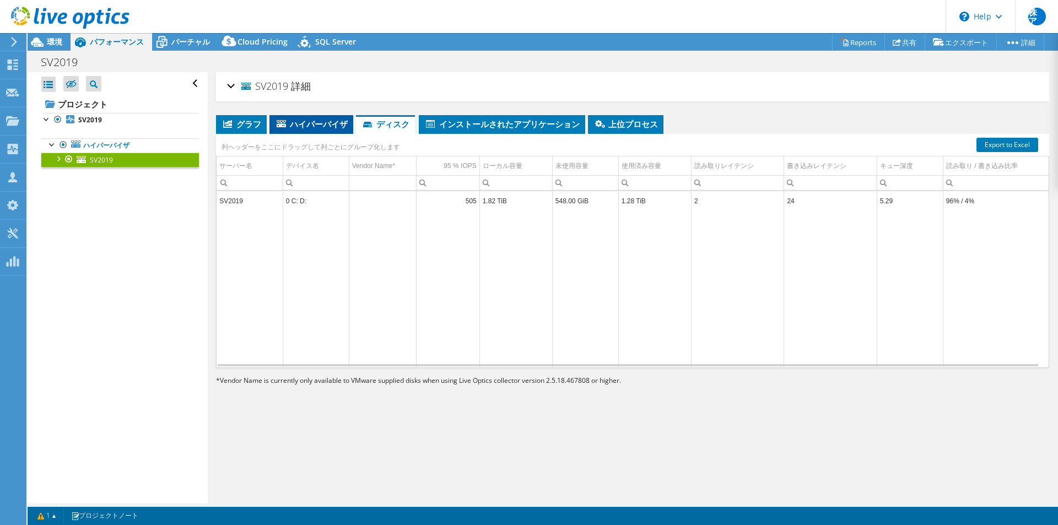
click at [345, 125] on span "ハイパーバイザ" at bounding box center [311, 123] width 73 height 11
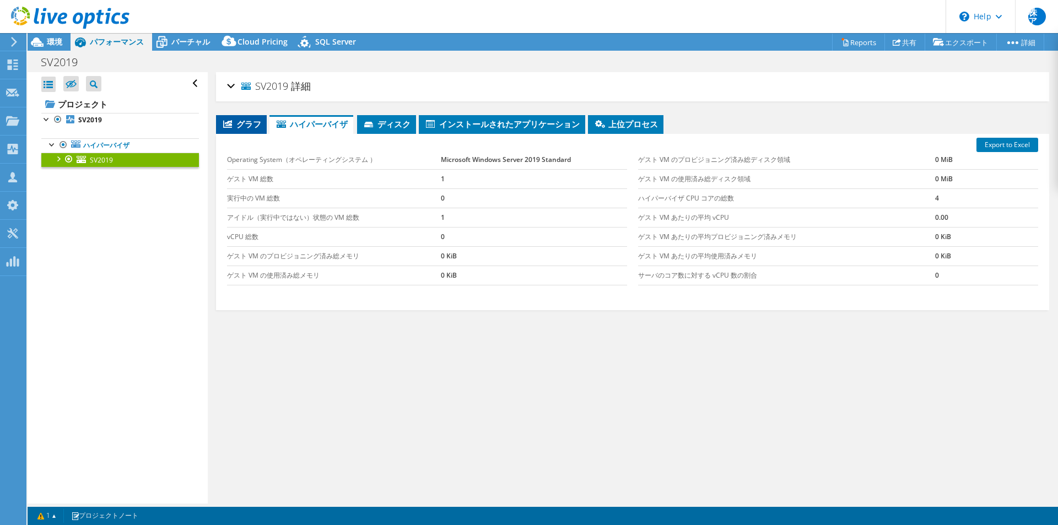
click at [259, 120] on span "グラフ" at bounding box center [241, 123] width 40 height 11
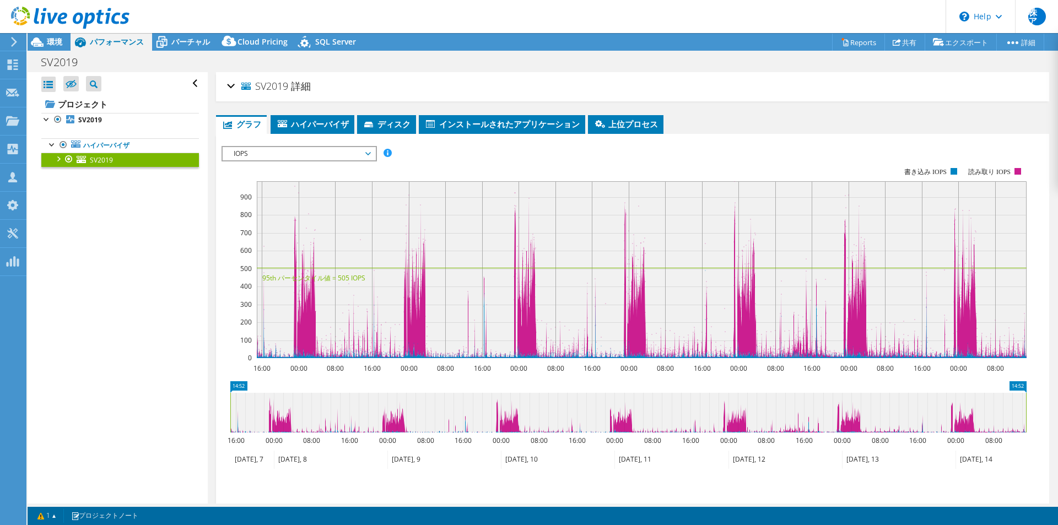
click at [362, 158] on span "IOPS" at bounding box center [299, 153] width 142 height 13
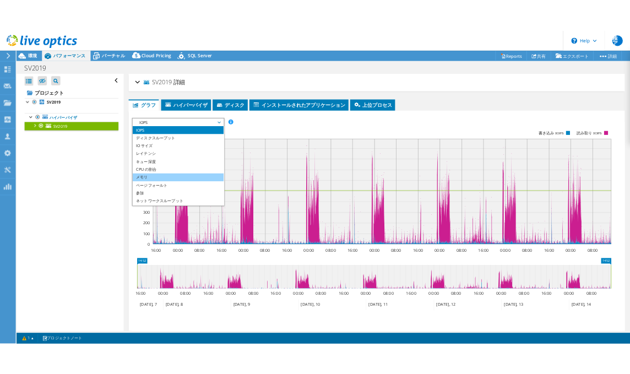
scroll to position [40, 0]
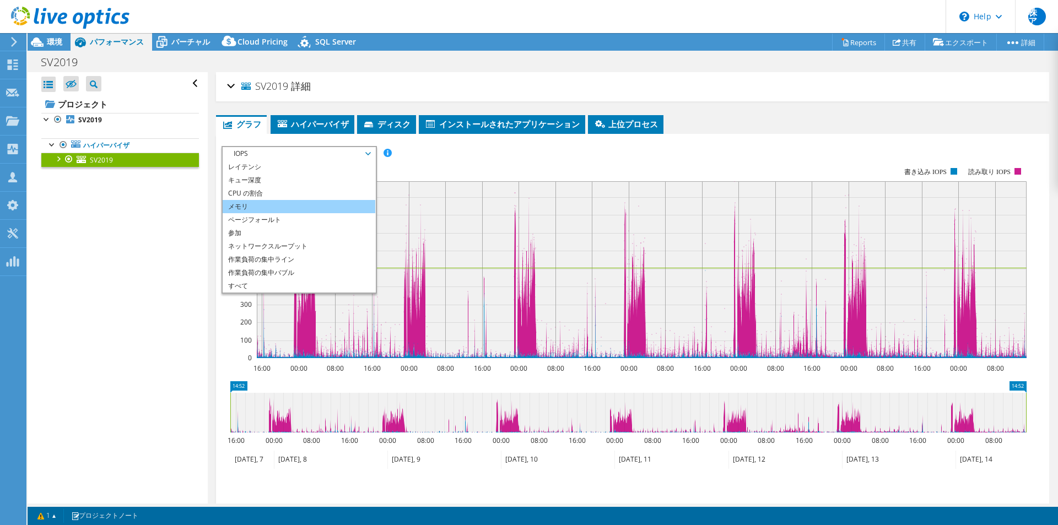
click at [314, 211] on li "メモリ" at bounding box center [299, 206] width 153 height 13
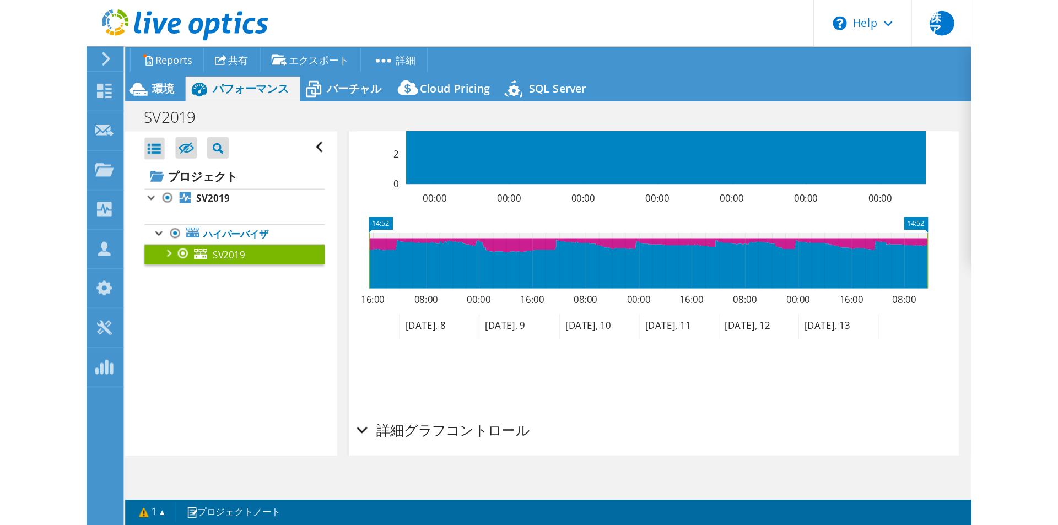
scroll to position [103, 0]
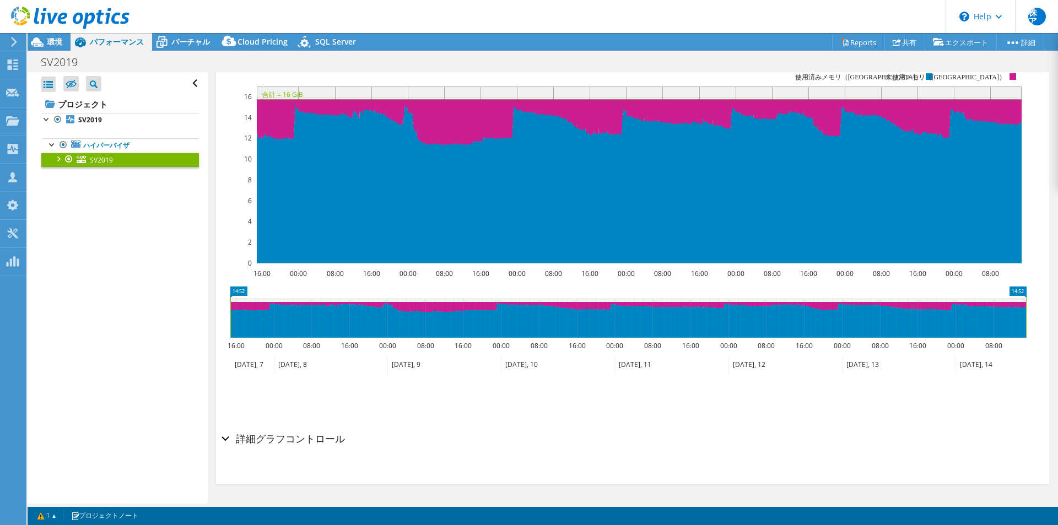
click at [324, 437] on h2 "詳細グラフコントロール" at bounding box center [282, 439] width 123 height 22
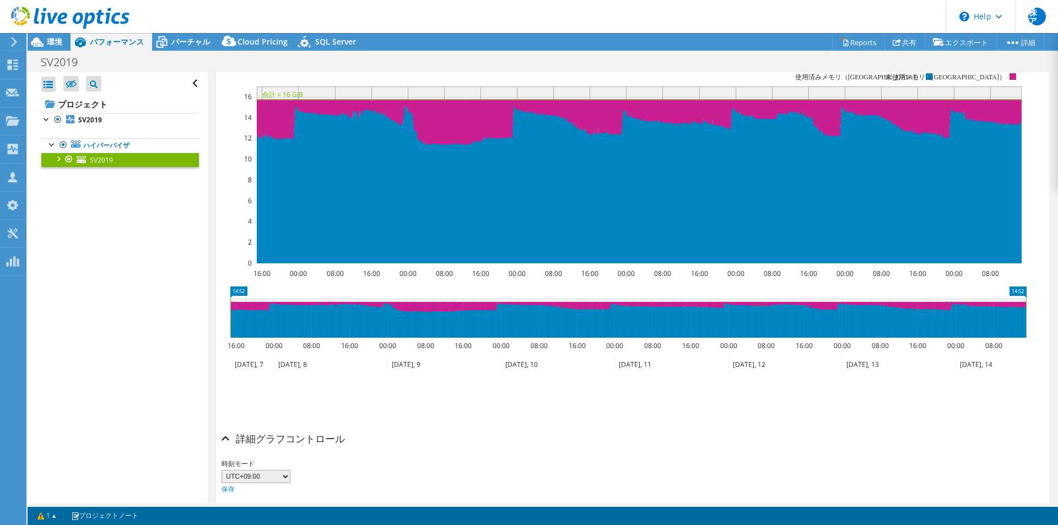
scroll to position [149, 0]
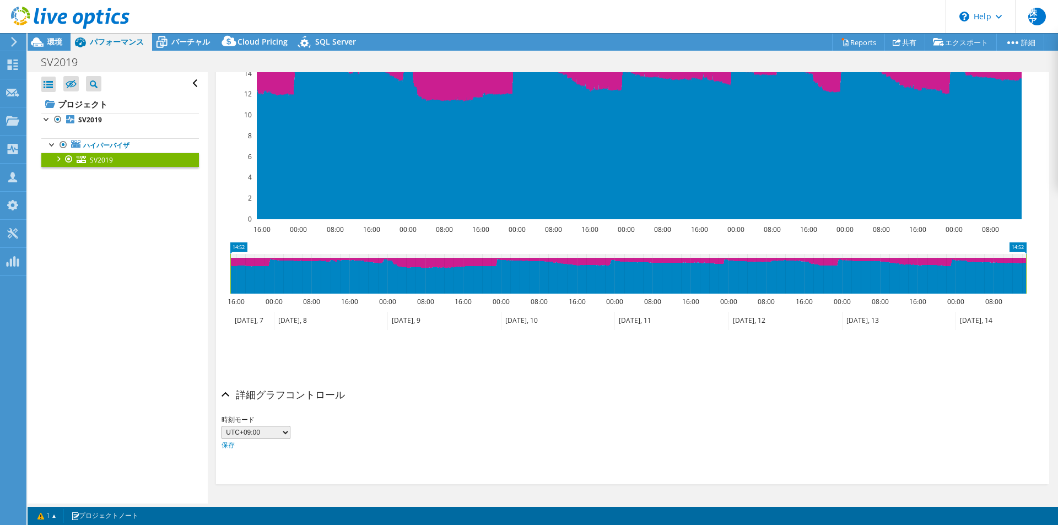
click at [326, 388] on h2 "詳細グラフコントロール" at bounding box center [282, 394] width 123 height 22
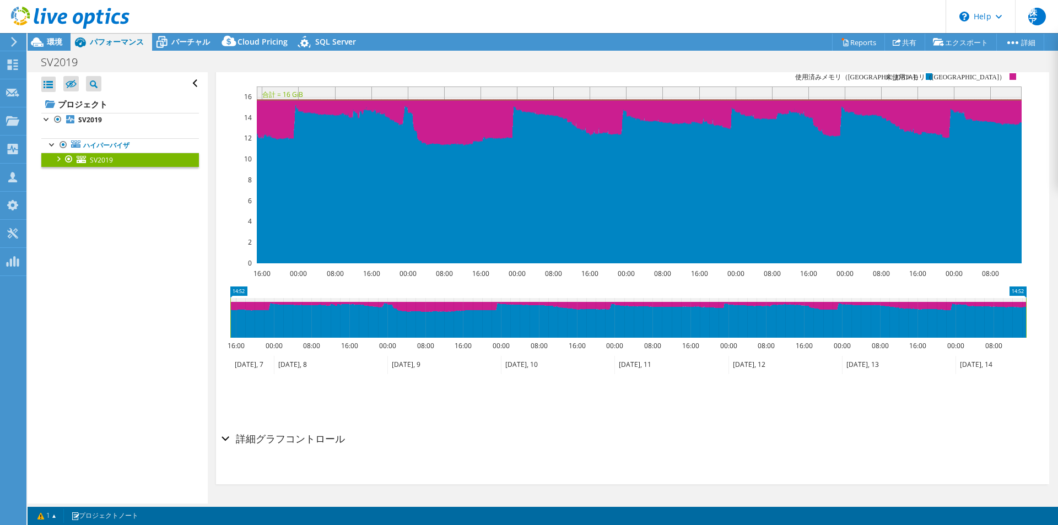
scroll to position [0, 0]
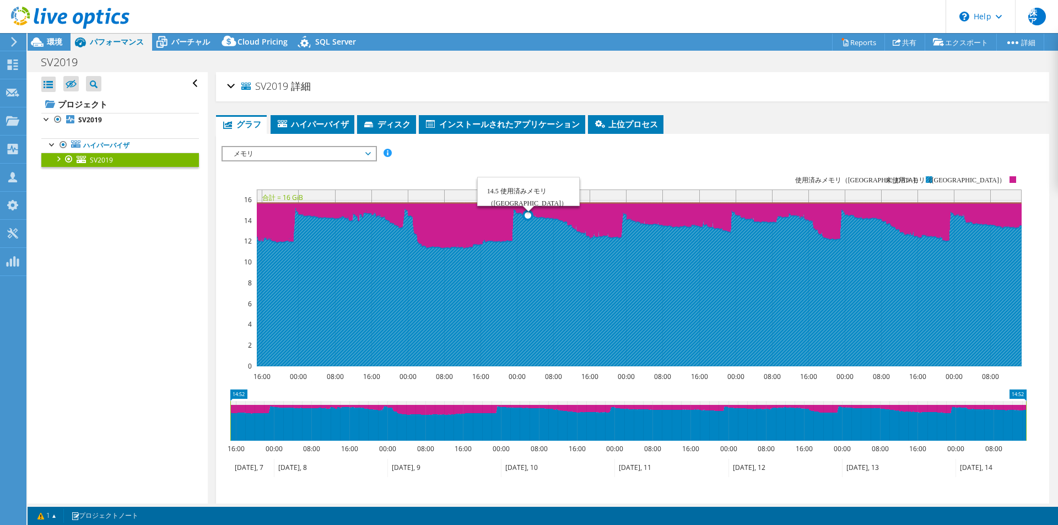
drag, startPoint x: 514, startPoint y: 247, endPoint x: 530, endPoint y: 256, distance: 18.0
click at [530, 256] on icon at bounding box center [639, 287] width 765 height 158
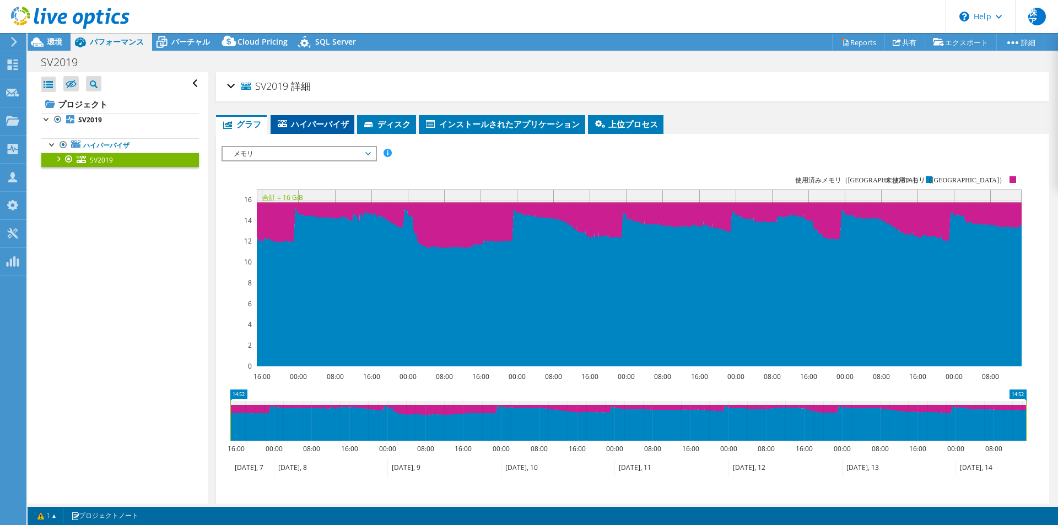
click at [315, 122] on span "ハイパーバイザ" at bounding box center [312, 123] width 73 height 11
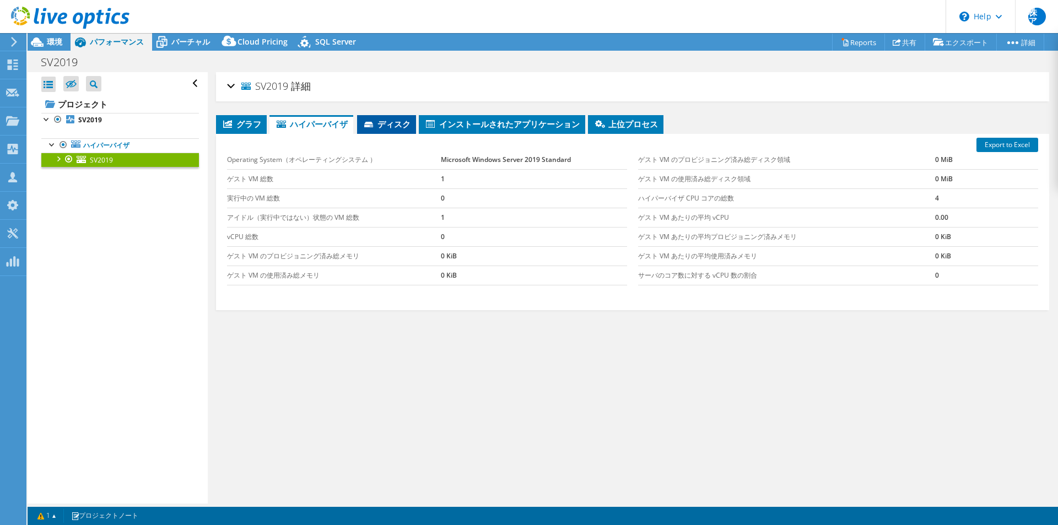
click at [391, 125] on span "ディスク" at bounding box center [387, 123] width 48 height 11
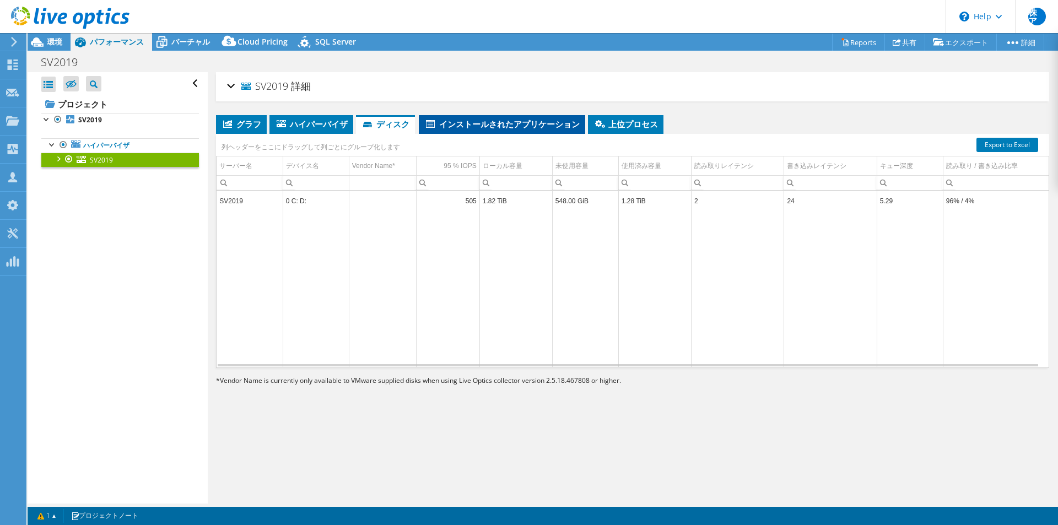
click at [454, 122] on span "インストールされたアプリケーション" at bounding box center [501, 123] width 155 height 11
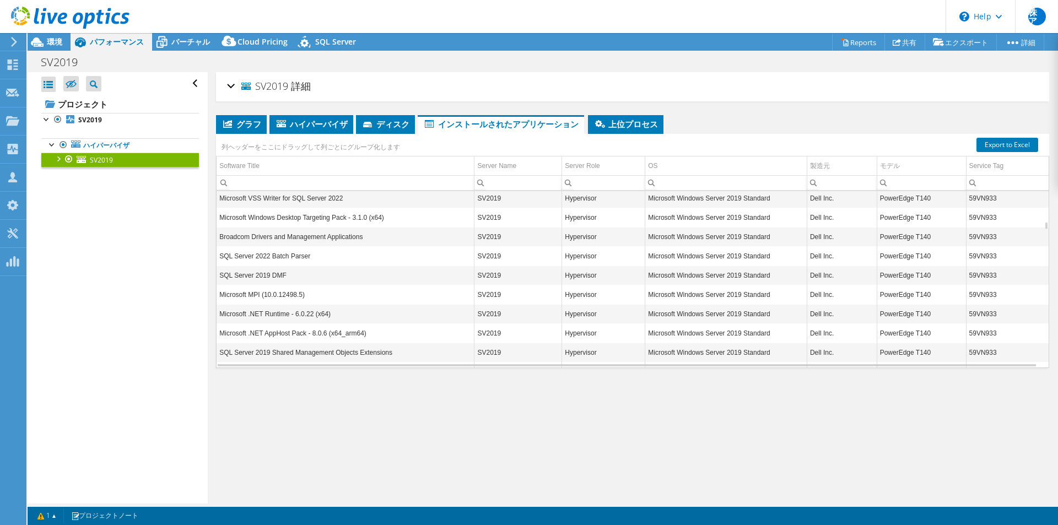
scroll to position [1388, 0]
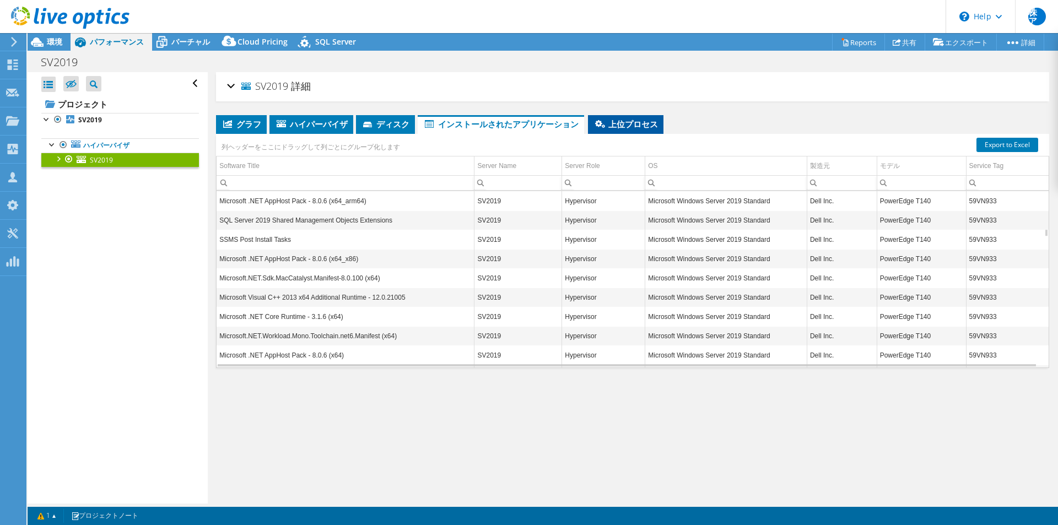
click at [610, 117] on li "上位プロセス" at bounding box center [625, 124] width 75 height 19
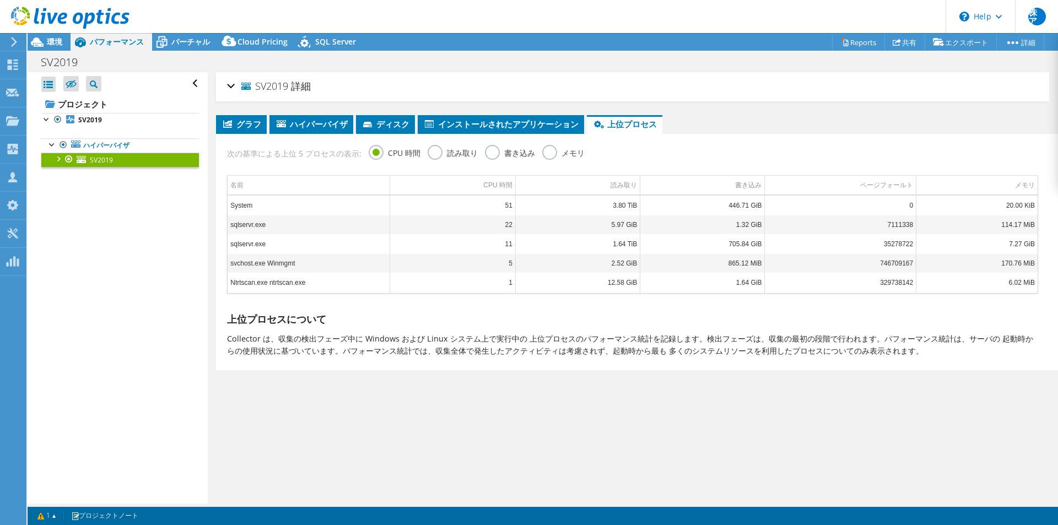
click at [567, 145] on label "メモリ" at bounding box center [563, 152] width 42 height 14
click at [0, 0] on input "メモリ" at bounding box center [0, 0] width 0 height 0
click at [260, 120] on span "グラフ" at bounding box center [241, 123] width 40 height 11
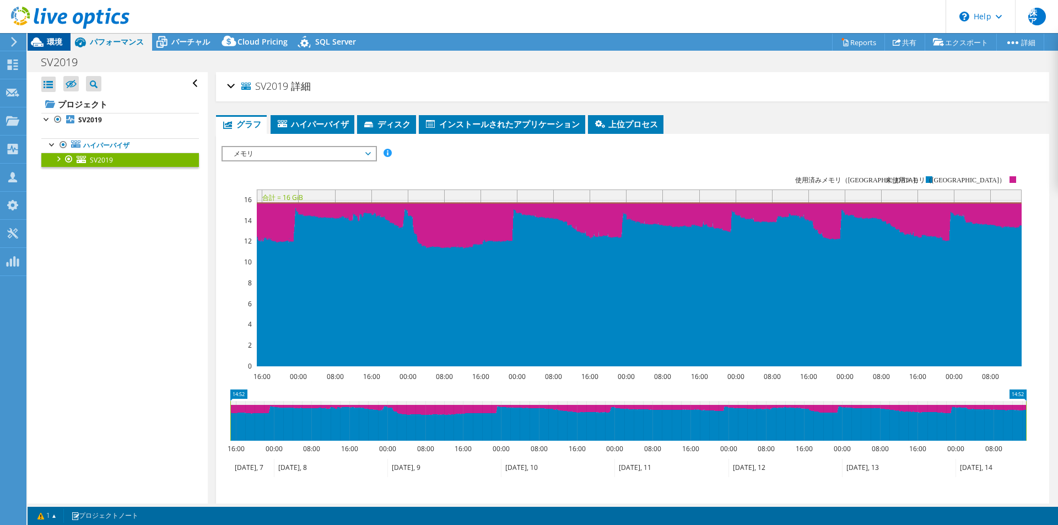
click at [54, 44] on span "環境" at bounding box center [54, 41] width 15 height 10
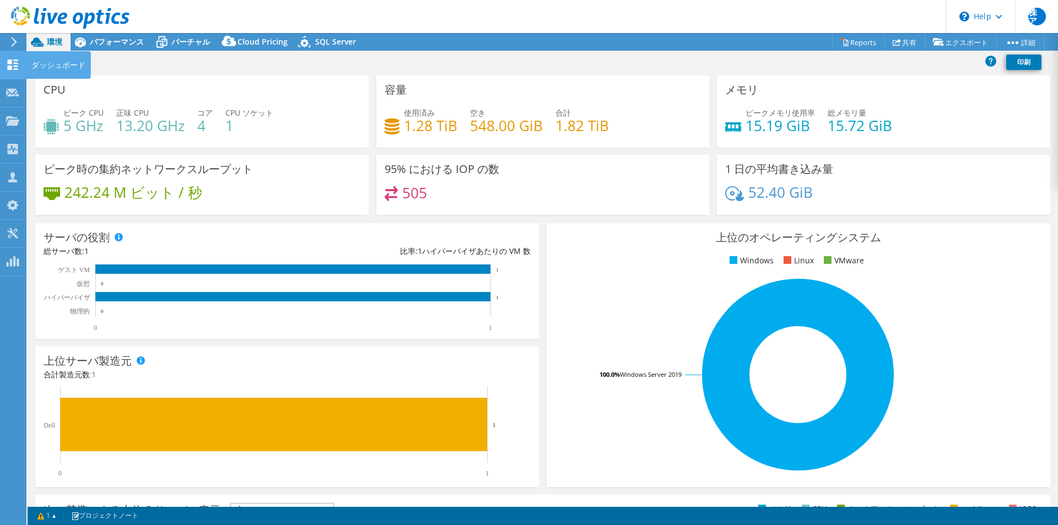
click at [8, 62] on use at bounding box center [13, 65] width 10 height 10
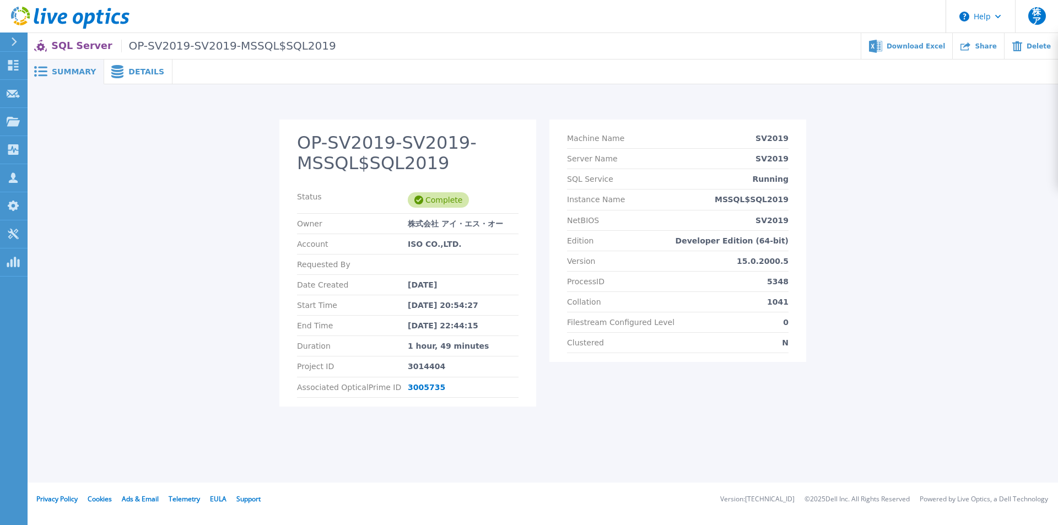
click at [134, 73] on span "Details" at bounding box center [146, 72] width 36 height 8
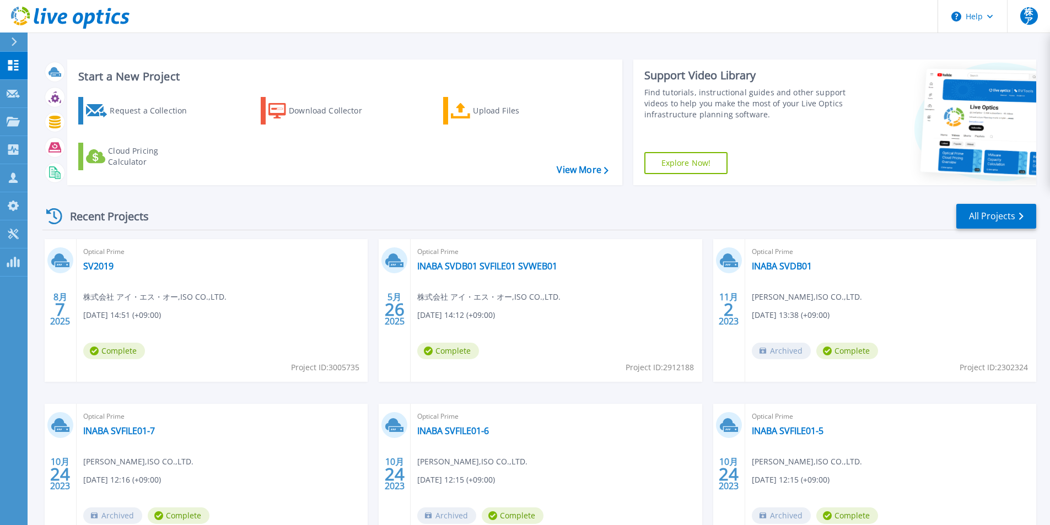
drag, startPoint x: 78, startPoint y: 260, endPoint x: 138, endPoint y: 262, distance: 59.5
click at [138, 262] on div "Optical Prime SV2019 株式会社 アイ・エス・オー , ISO CO.,LTD. [DATE] 14:51 (+09:00) Complet…" at bounding box center [222, 310] width 291 height 143
